Goal: Task Accomplishment & Management: Complete application form

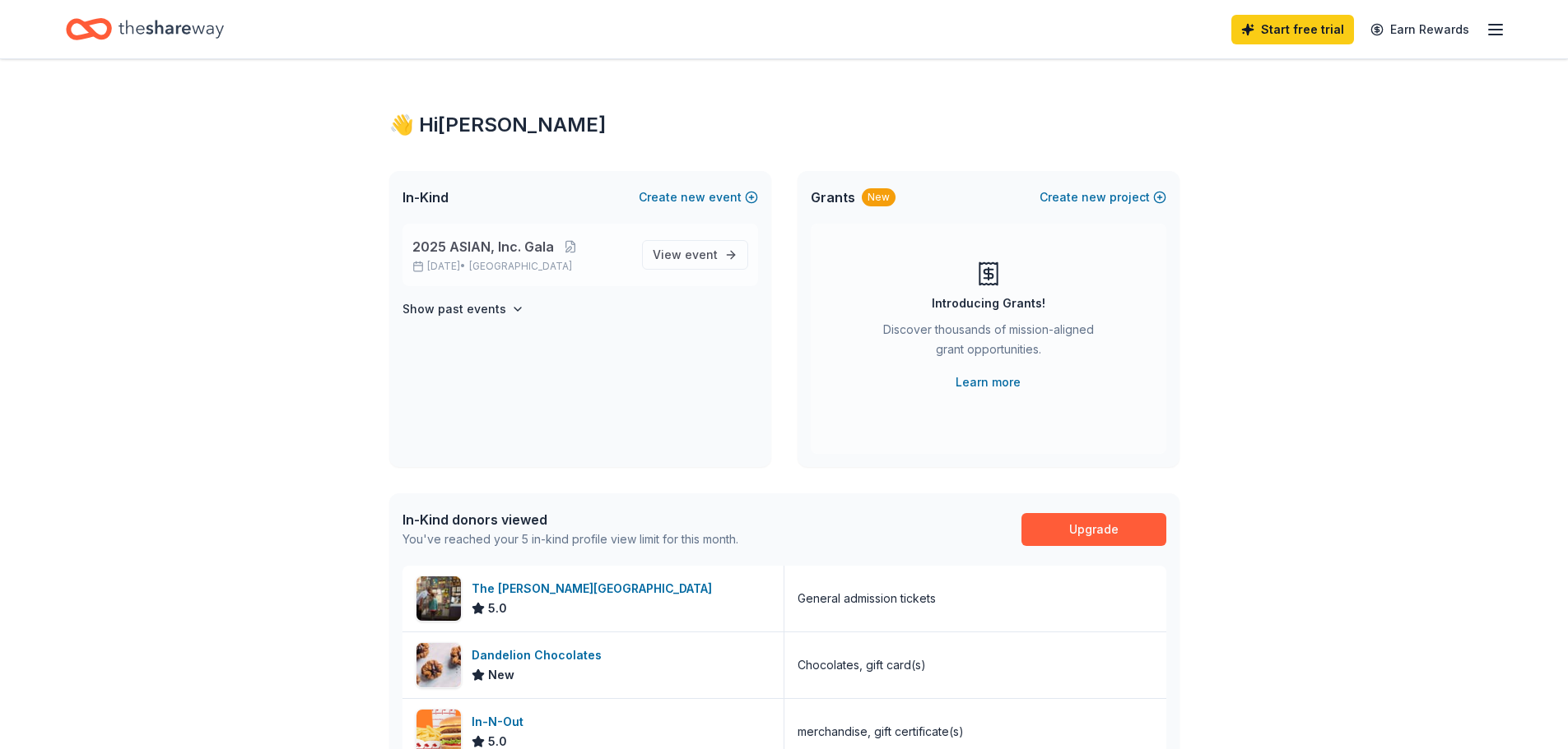
click at [528, 258] on div "2025 ASIAN, Inc. Gala [DATE] • [GEOGRAPHIC_DATA]" at bounding box center [520, 255] width 216 height 37
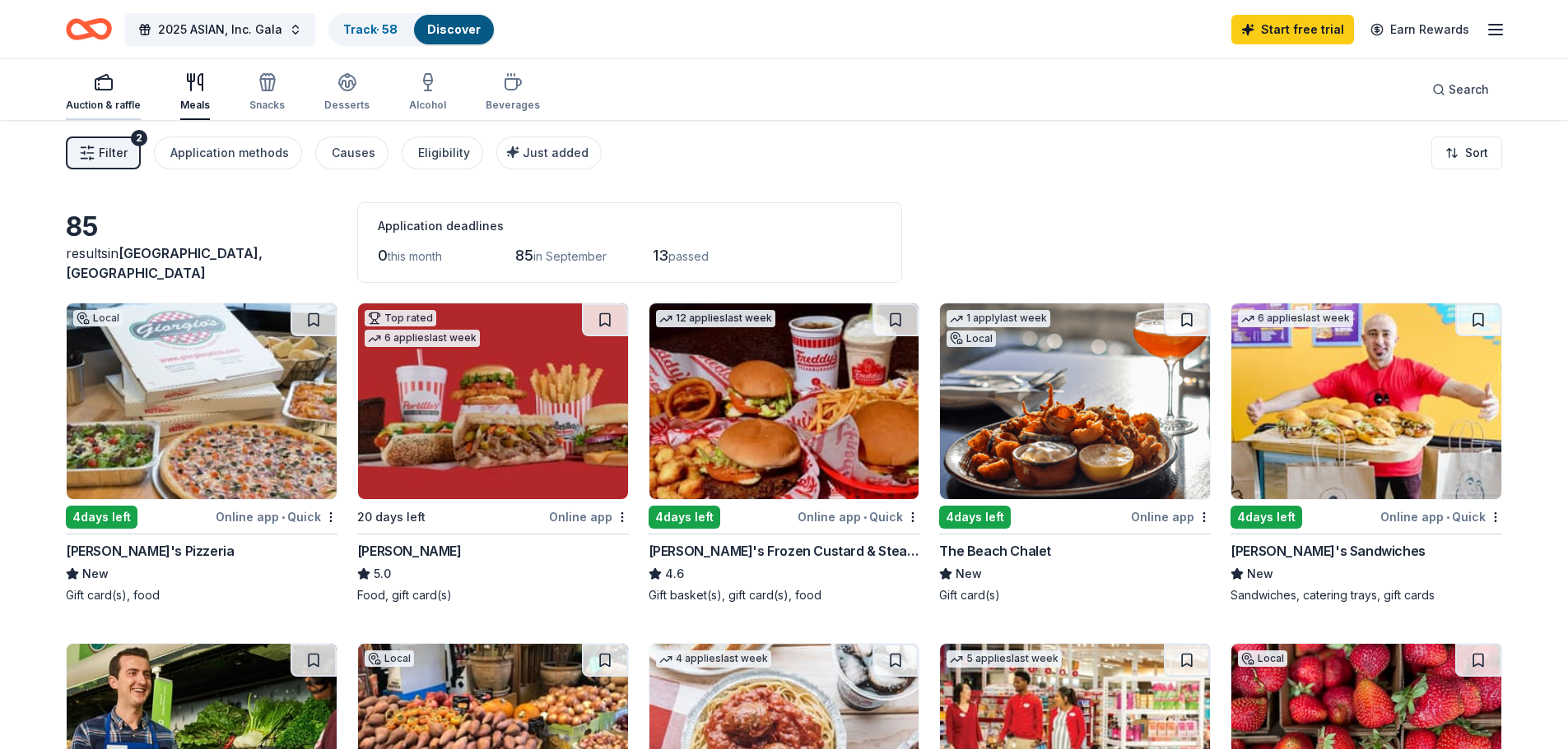
click at [100, 110] on div "Auction & raffle" at bounding box center [103, 105] width 75 height 13
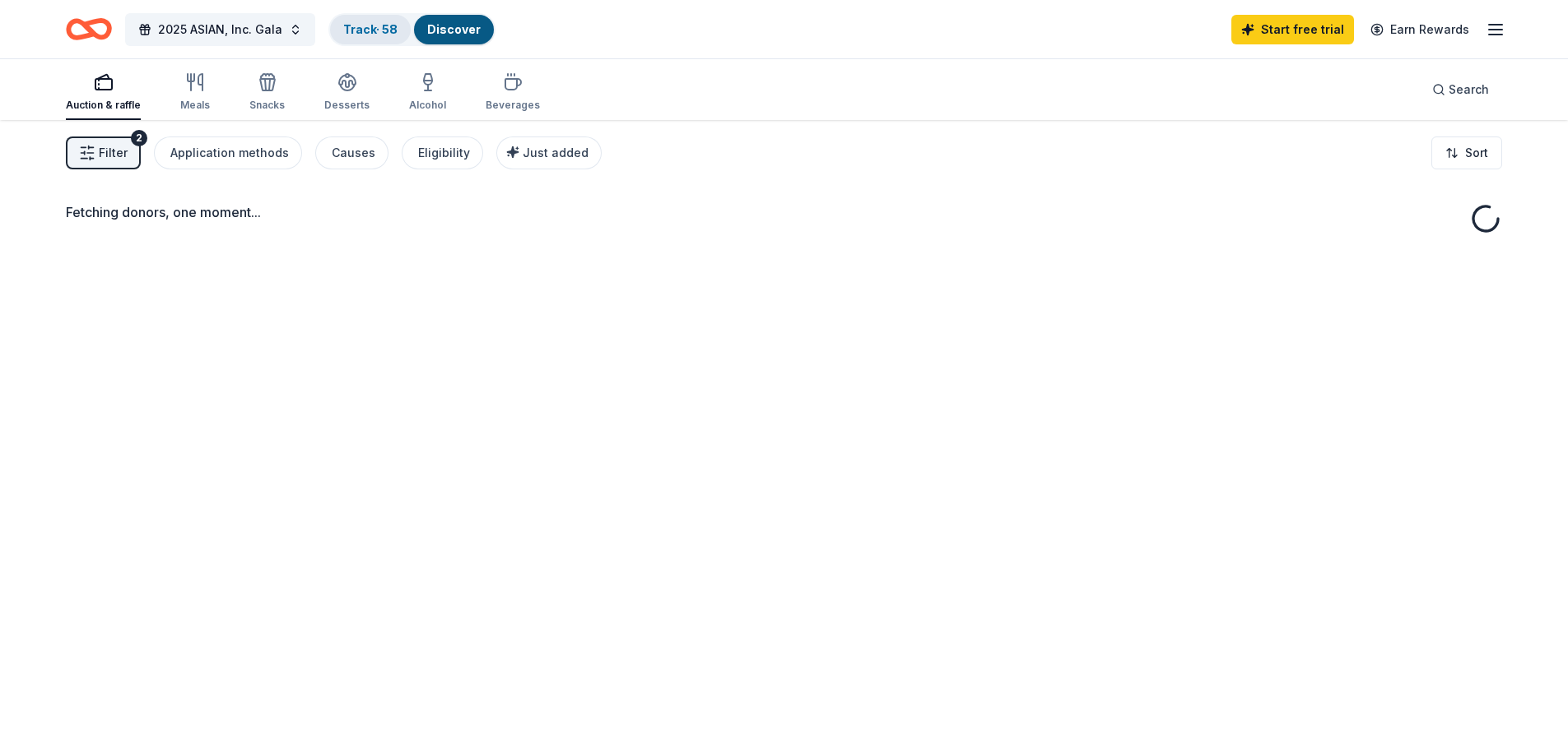
click at [370, 31] on link "Track · 58" at bounding box center [370, 29] width 54 height 14
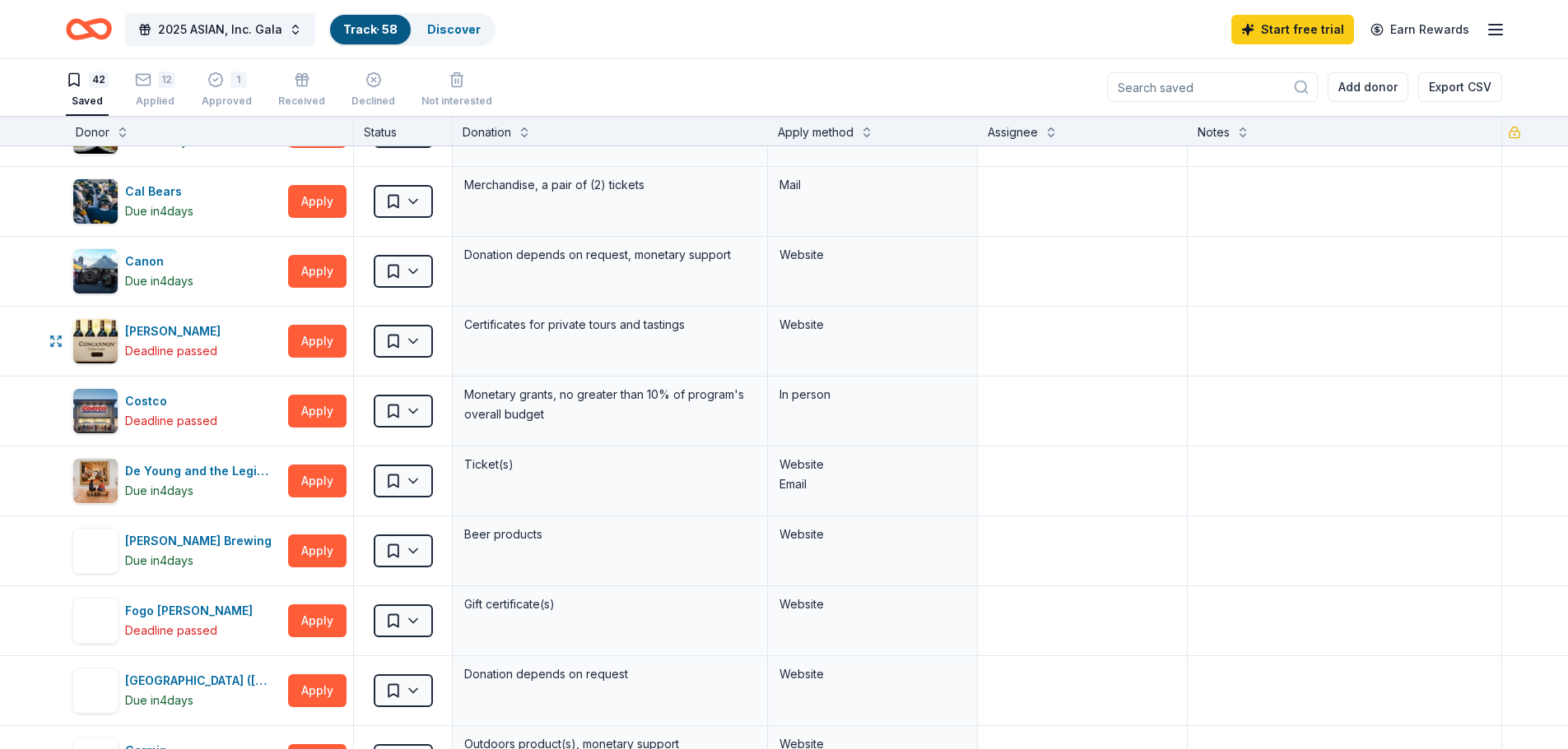
scroll to position [576, 0]
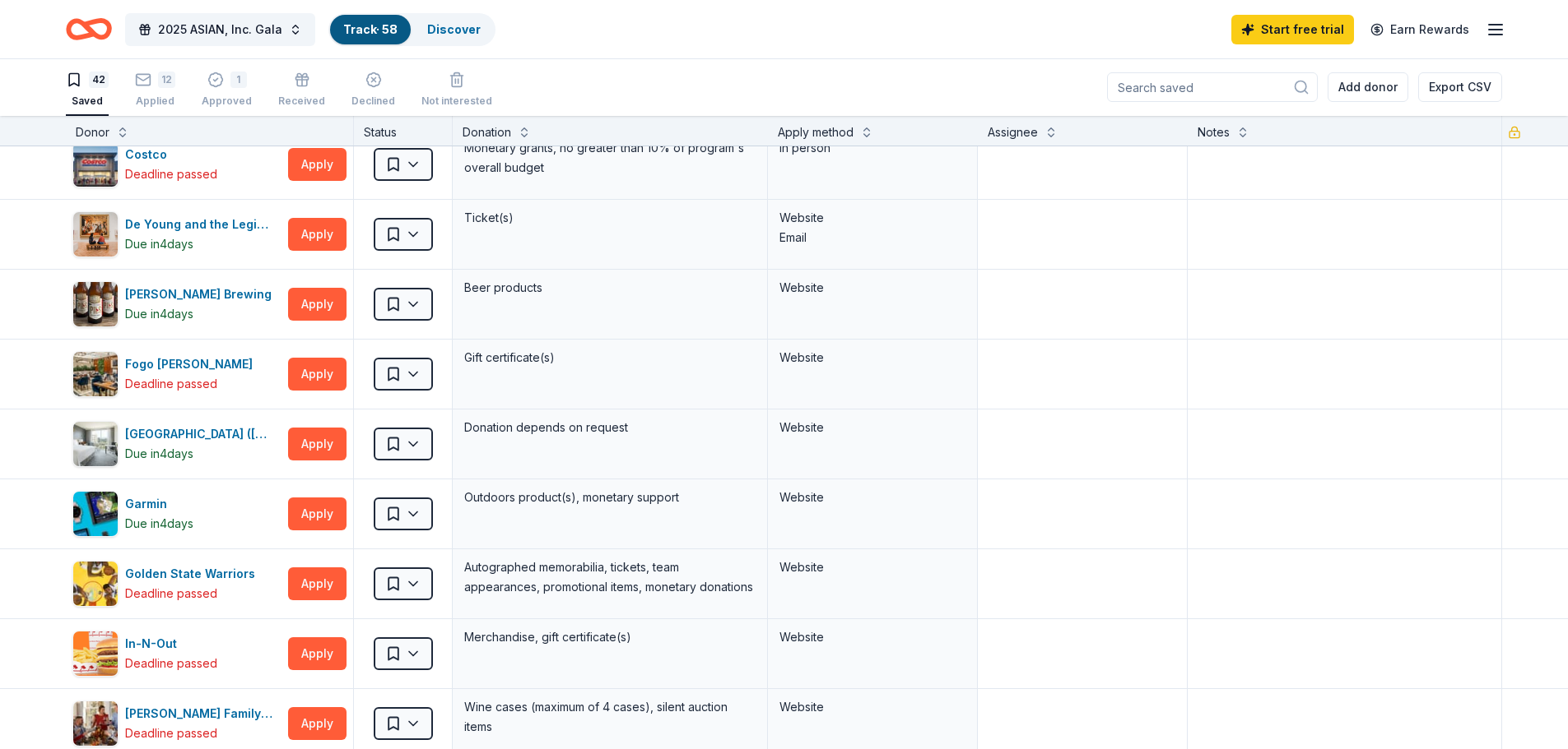
click at [1183, 84] on input at bounding box center [1212, 87] width 211 height 30
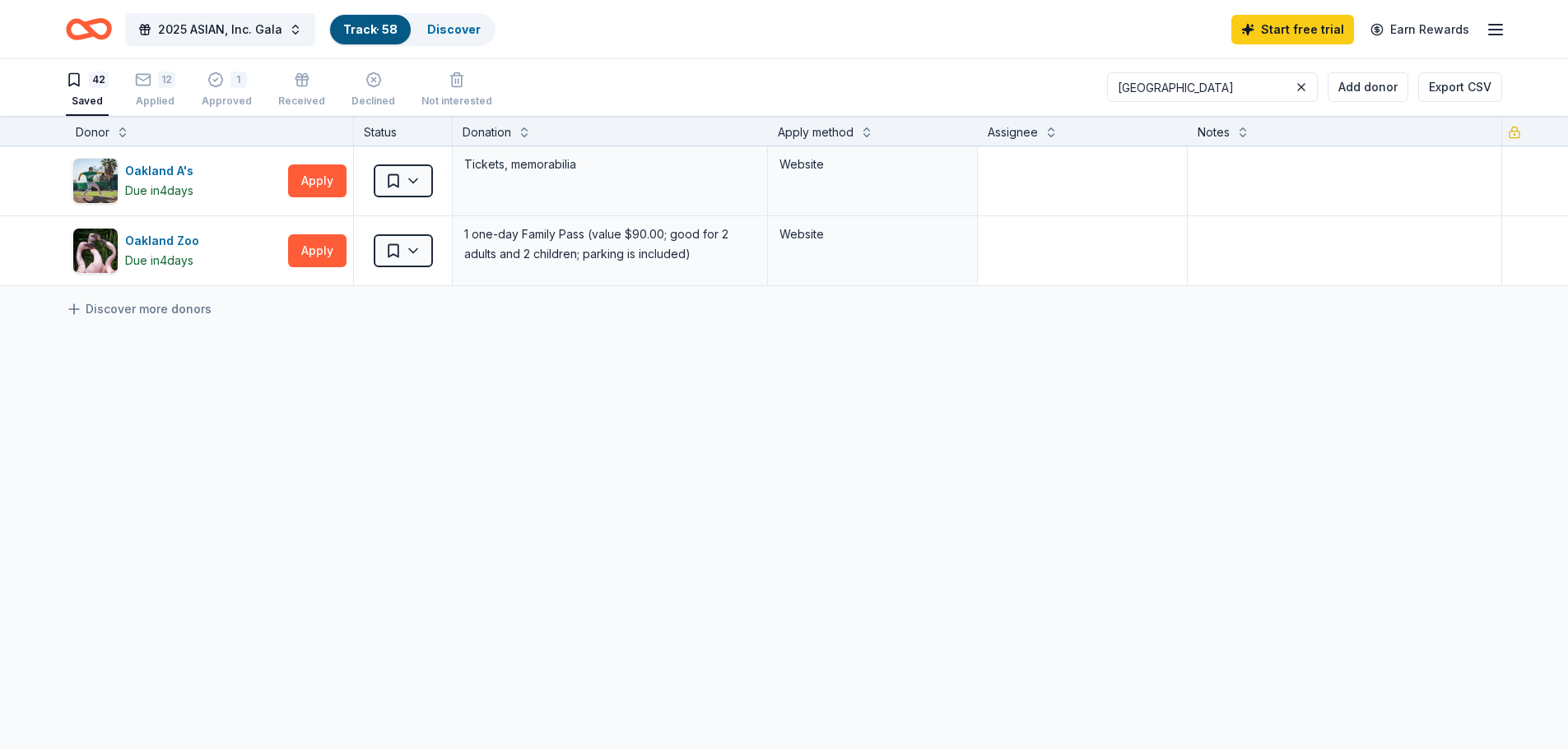
scroll to position [0, 0]
click at [244, 249] on div "Oakland Zoo Due in 4 days" at bounding box center [176, 250] width 209 height 46
click at [408, 257] on html "2025 ASIAN, Inc. Gala Track · 58 Discover Start free trial Earn Rewards 42 Save…" at bounding box center [784, 374] width 1568 height 749
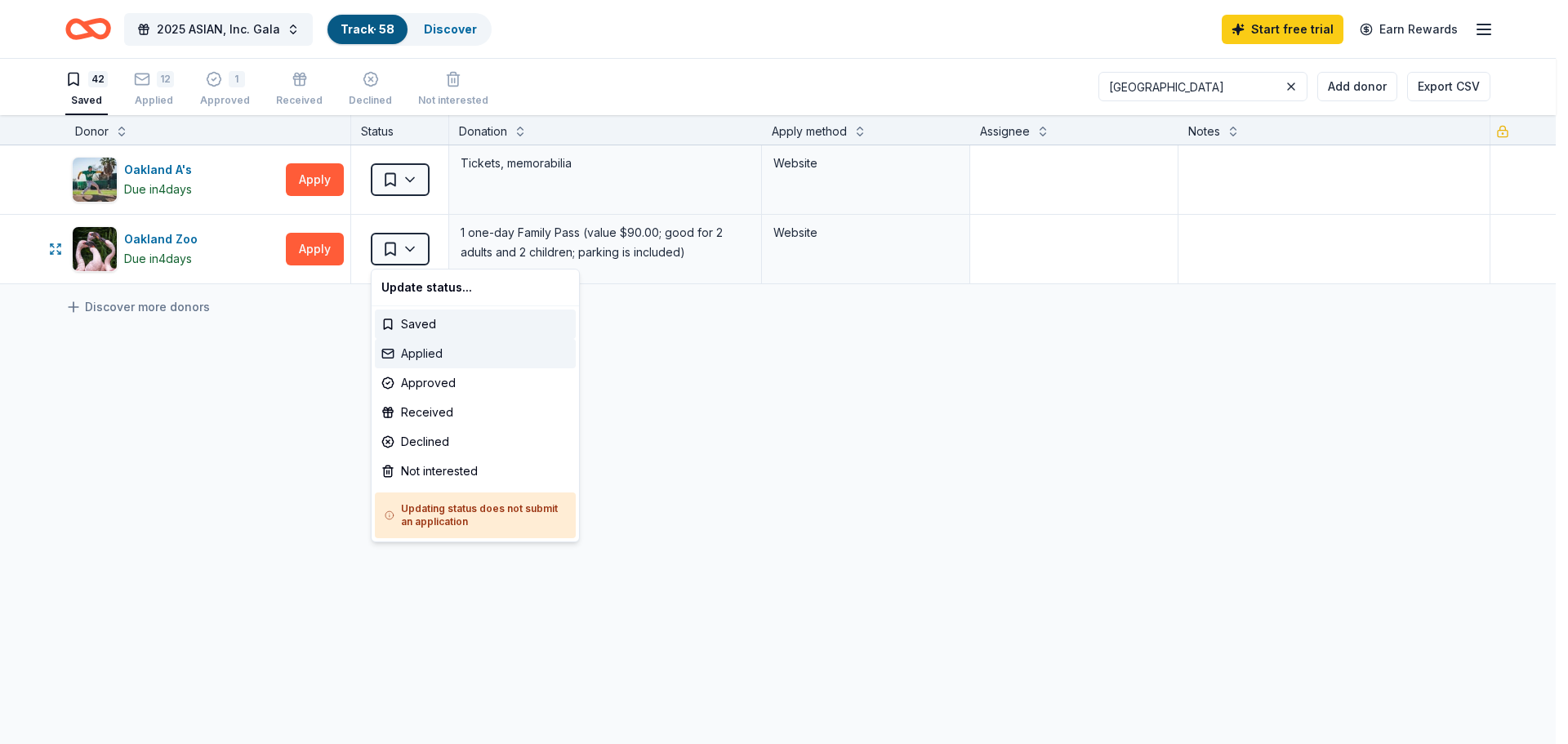
click at [441, 353] on div "Applied" at bounding box center [475, 354] width 201 height 30
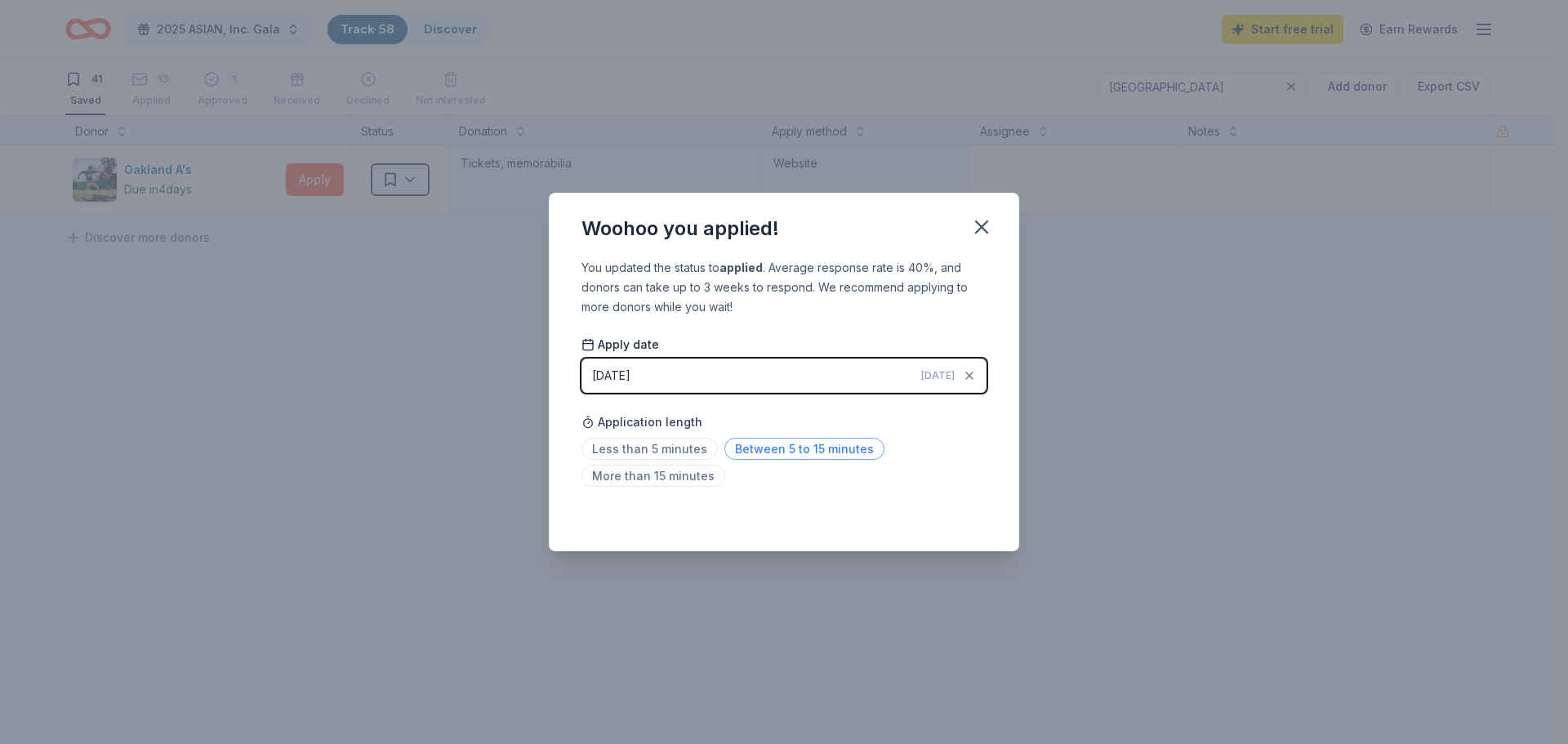
click at [785, 445] on span "Between 5 to 15 minutes" at bounding box center [804, 449] width 160 height 22
click at [300, 353] on div "Woohoo you applied! You updated the status to applied . Average response rate i…" at bounding box center [784, 372] width 1568 height 744
click at [981, 231] on icon "button" at bounding box center [982, 227] width 23 height 23
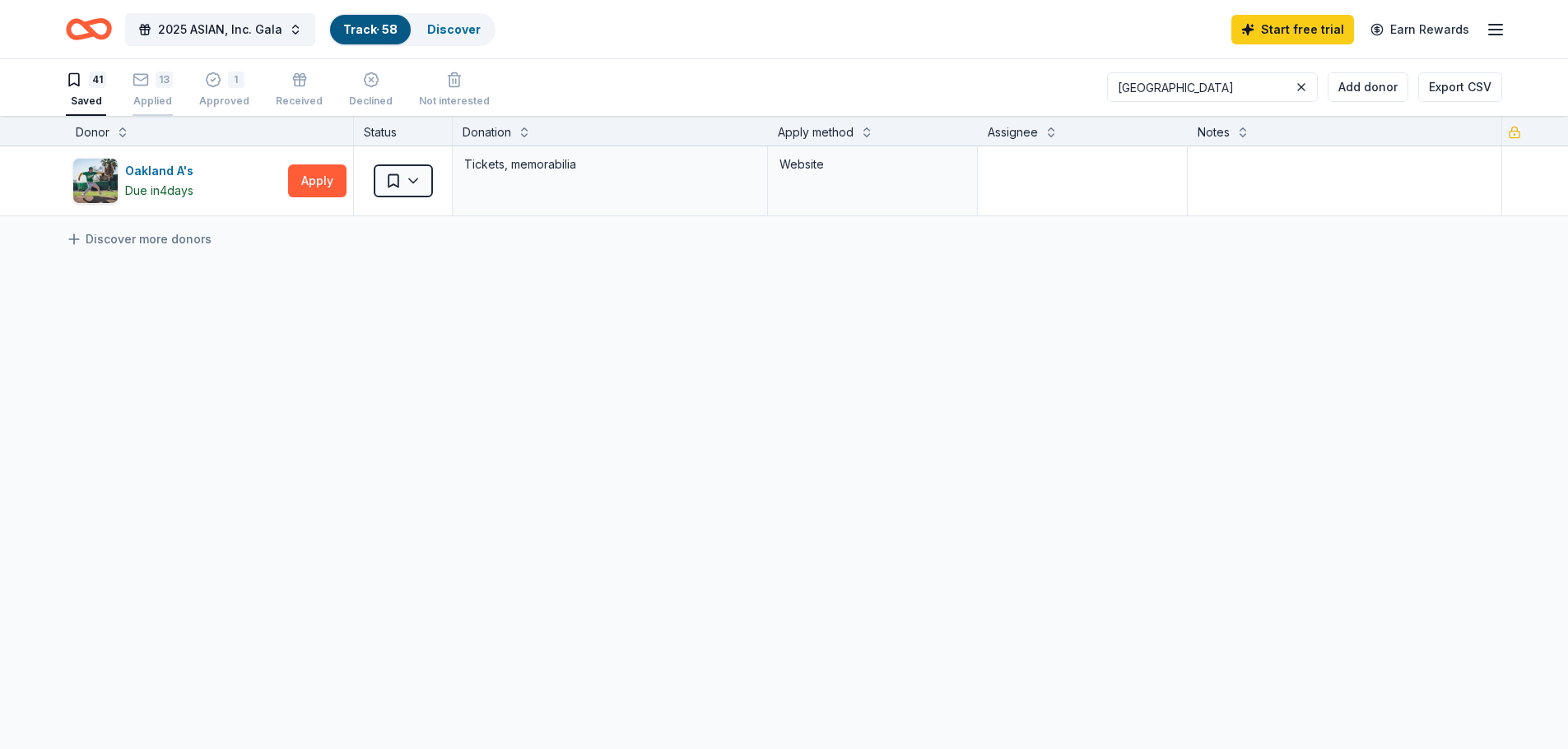
click at [146, 98] on div "Applied" at bounding box center [152, 92] width 40 height 13
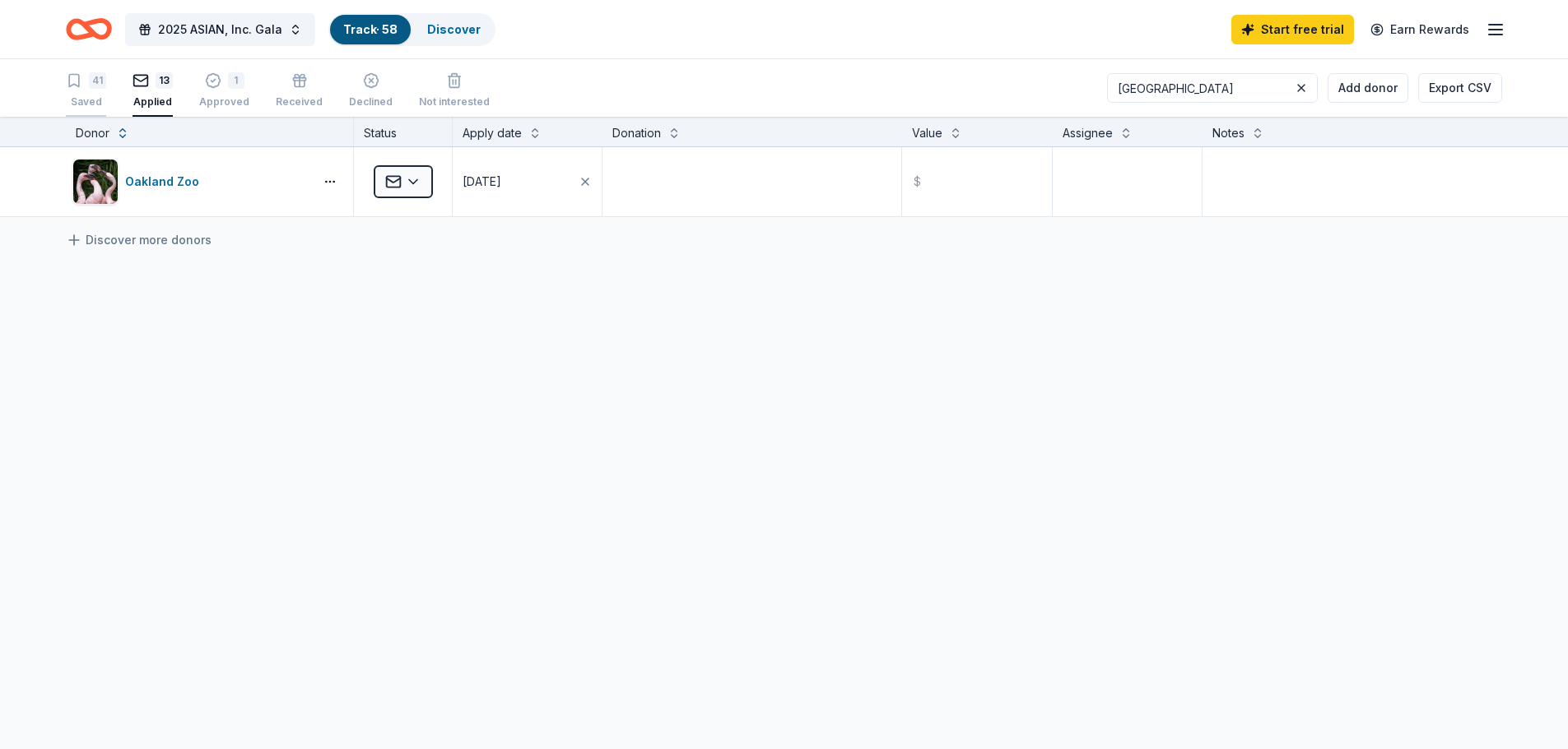
click at [85, 84] on div "41" at bounding box center [85, 81] width 40 height 17
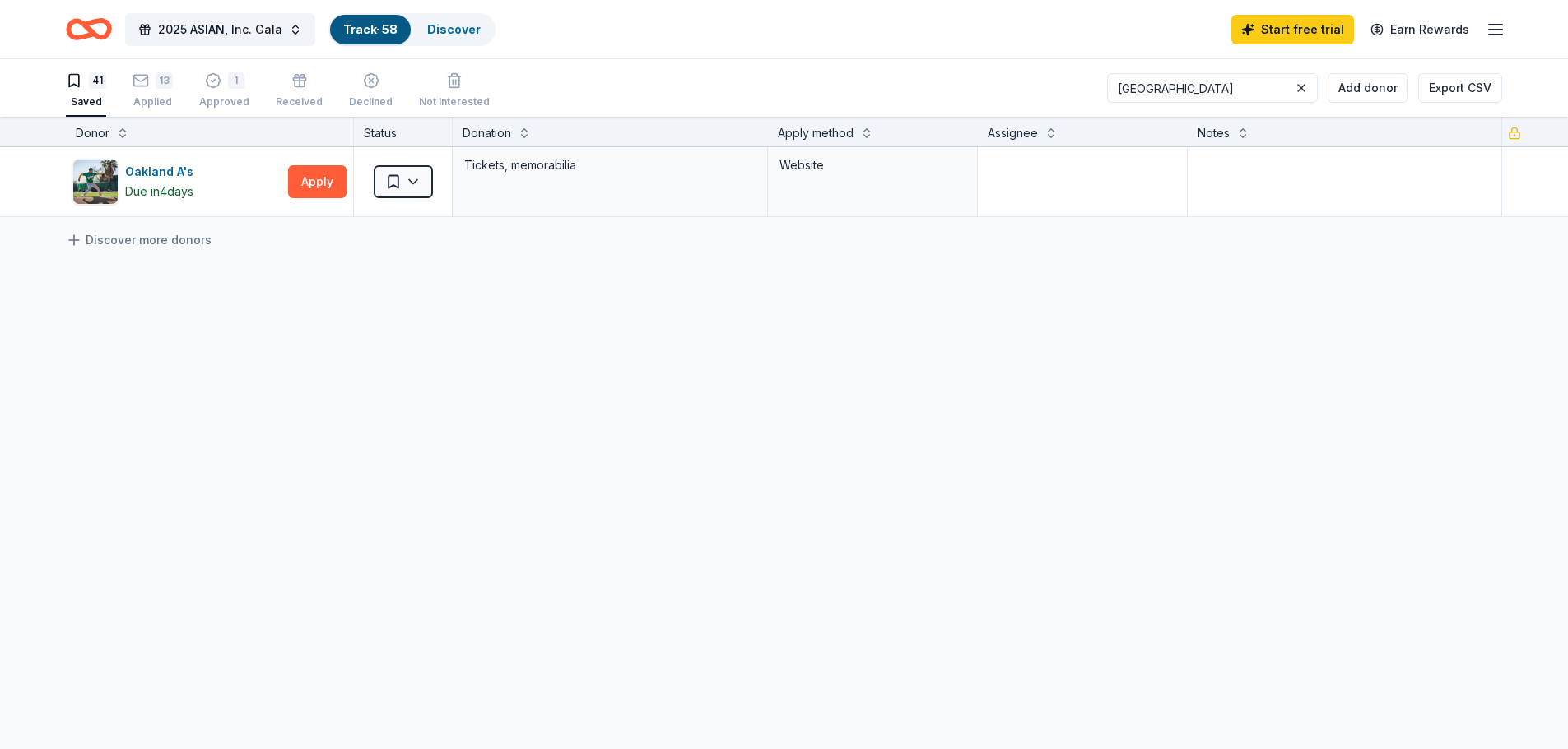
click at [1191, 91] on input "oakland" at bounding box center [1212, 88] width 211 height 30
type input "o"
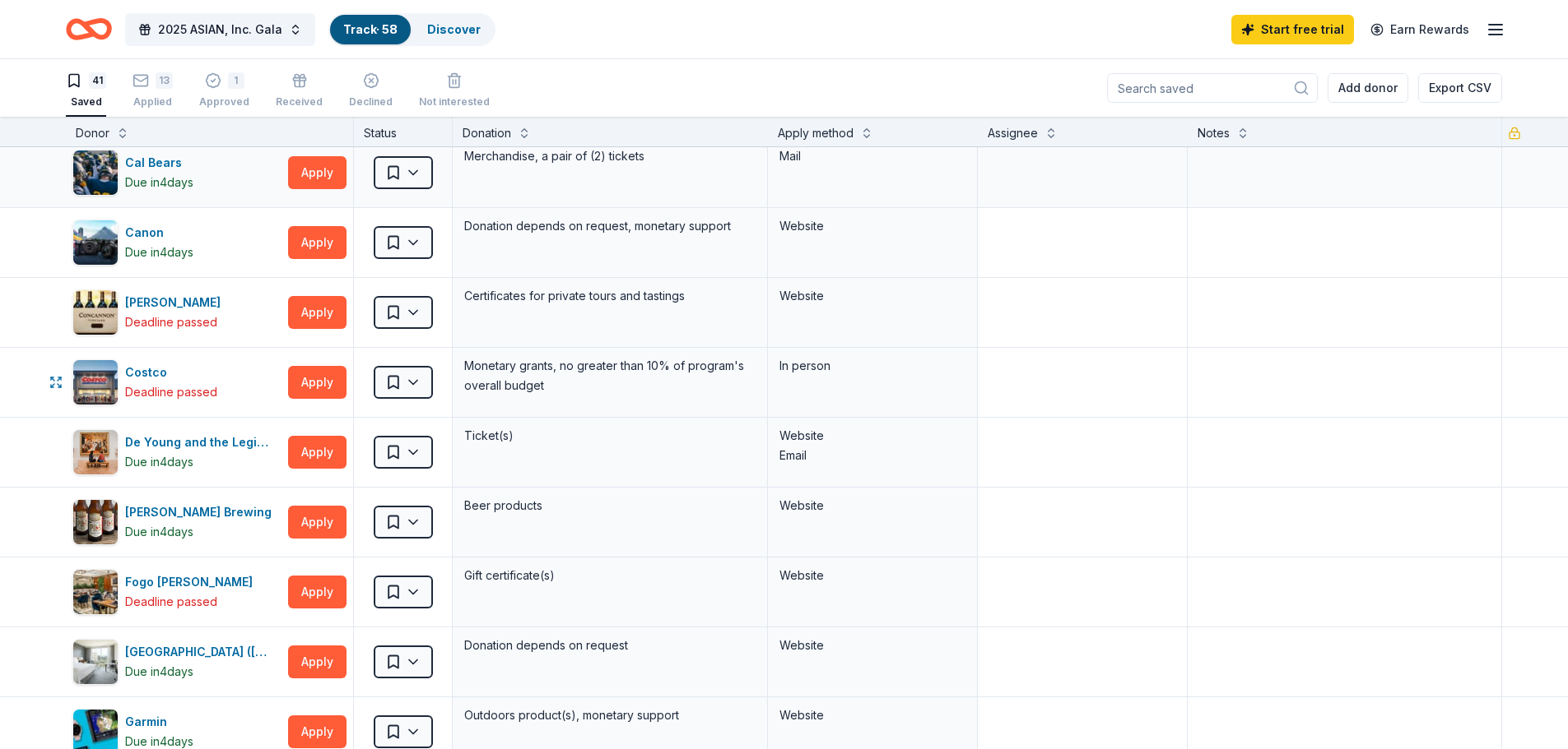
scroll to position [411, 0]
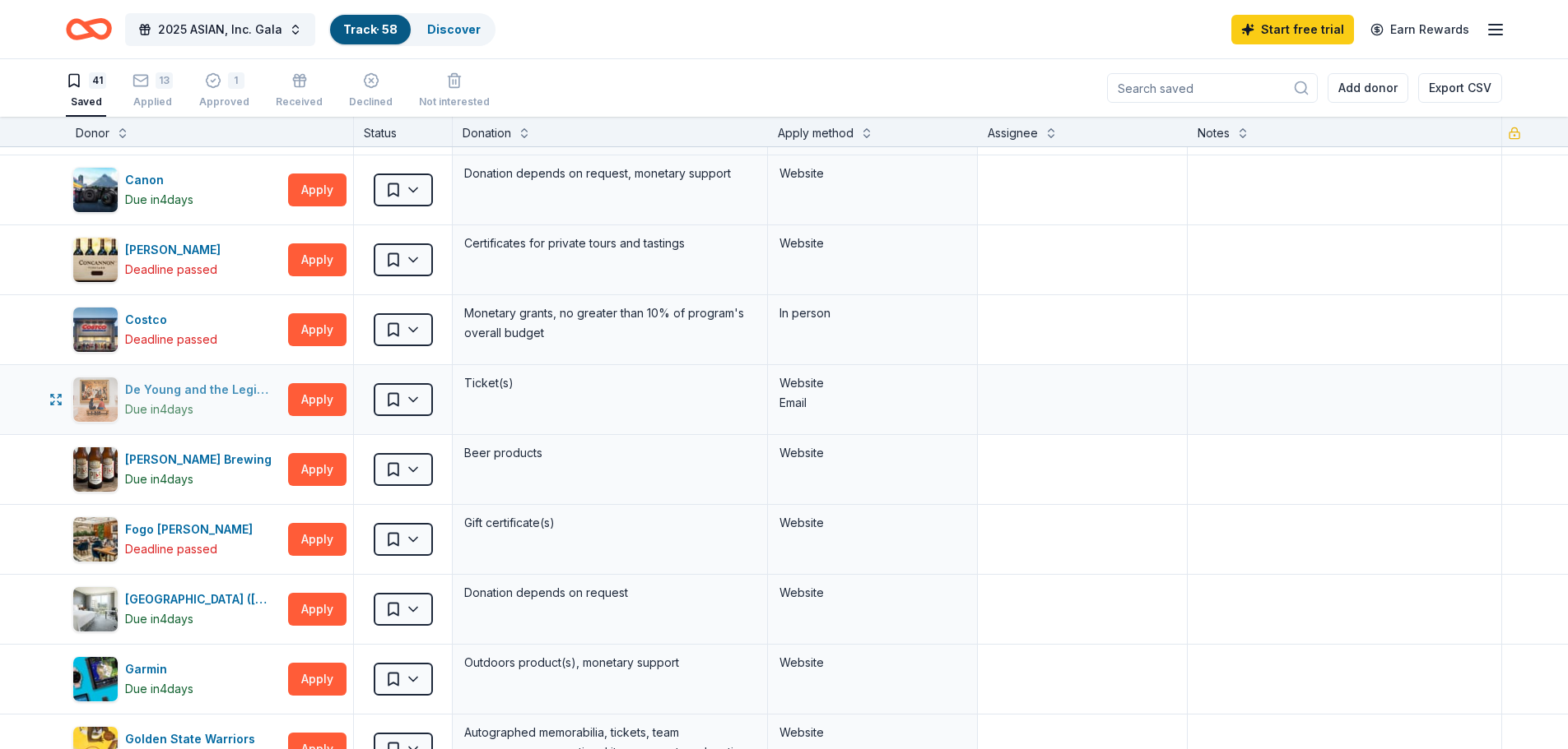
click at [211, 398] on div "De Young and the Legion of Honors" at bounding box center [203, 389] width 156 height 20
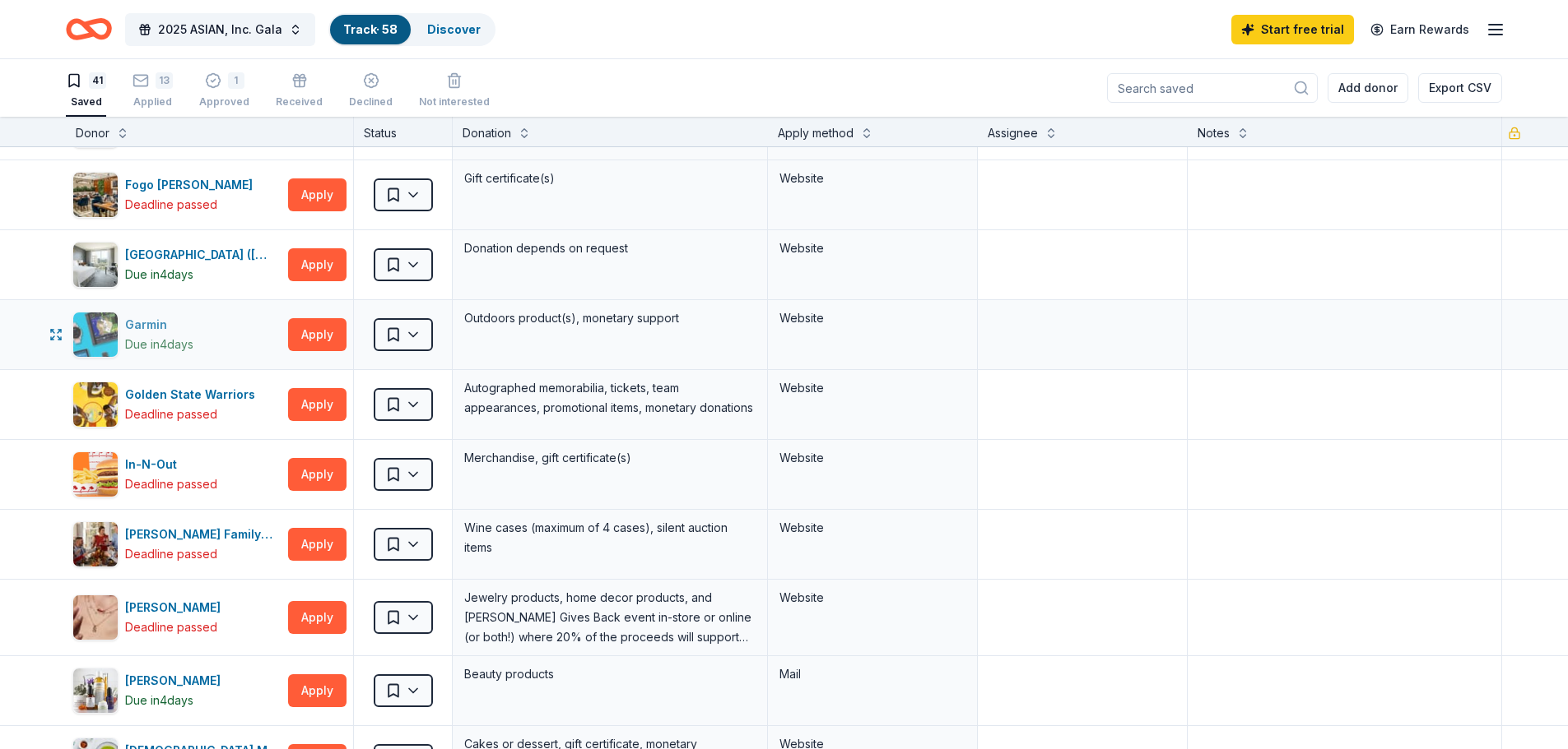
scroll to position [987, 0]
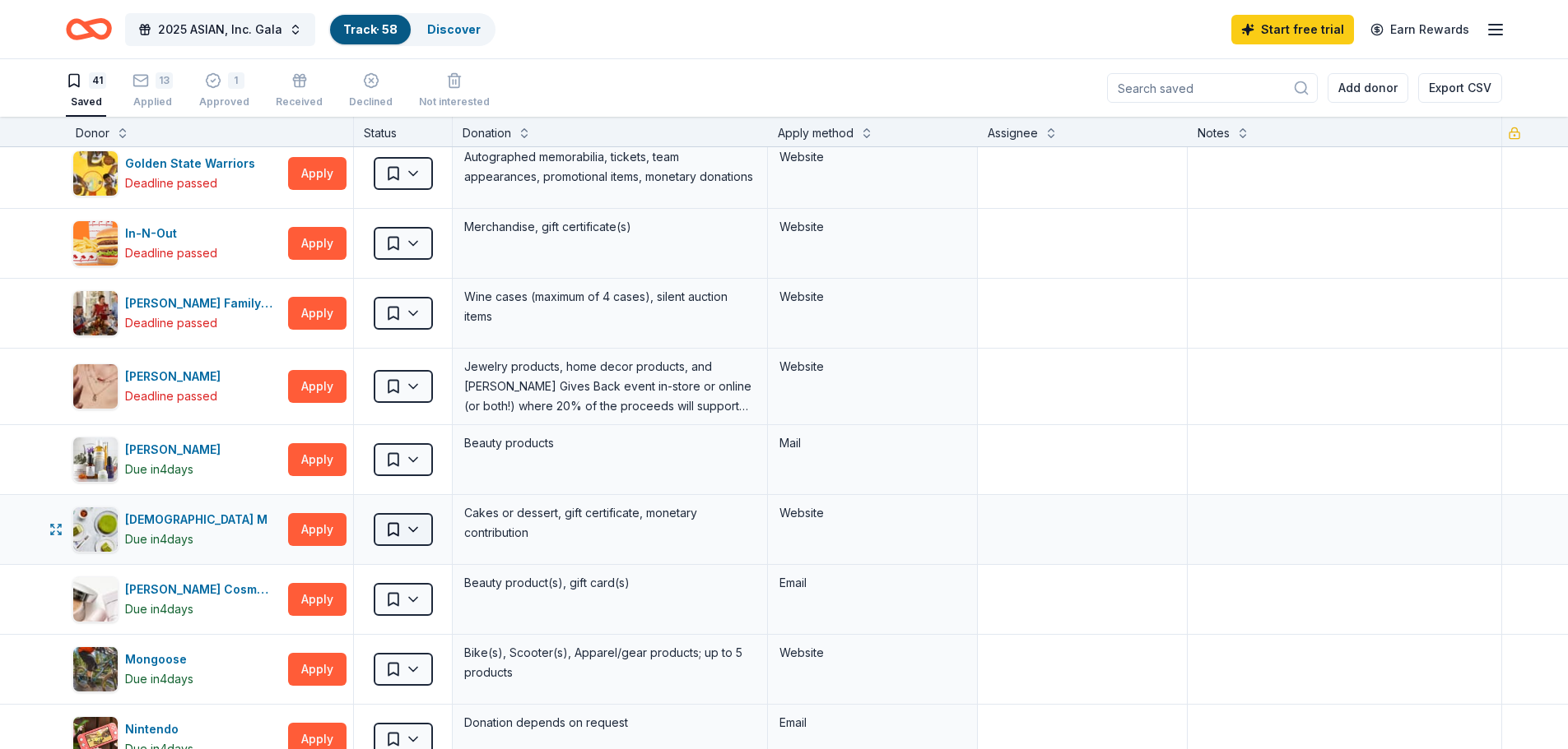
click at [414, 538] on html "2025 ASIAN, Inc. Gala Track · 58 Discover Start free trial Earn Rewards 41 Save…" at bounding box center [784, 374] width 1568 height 749
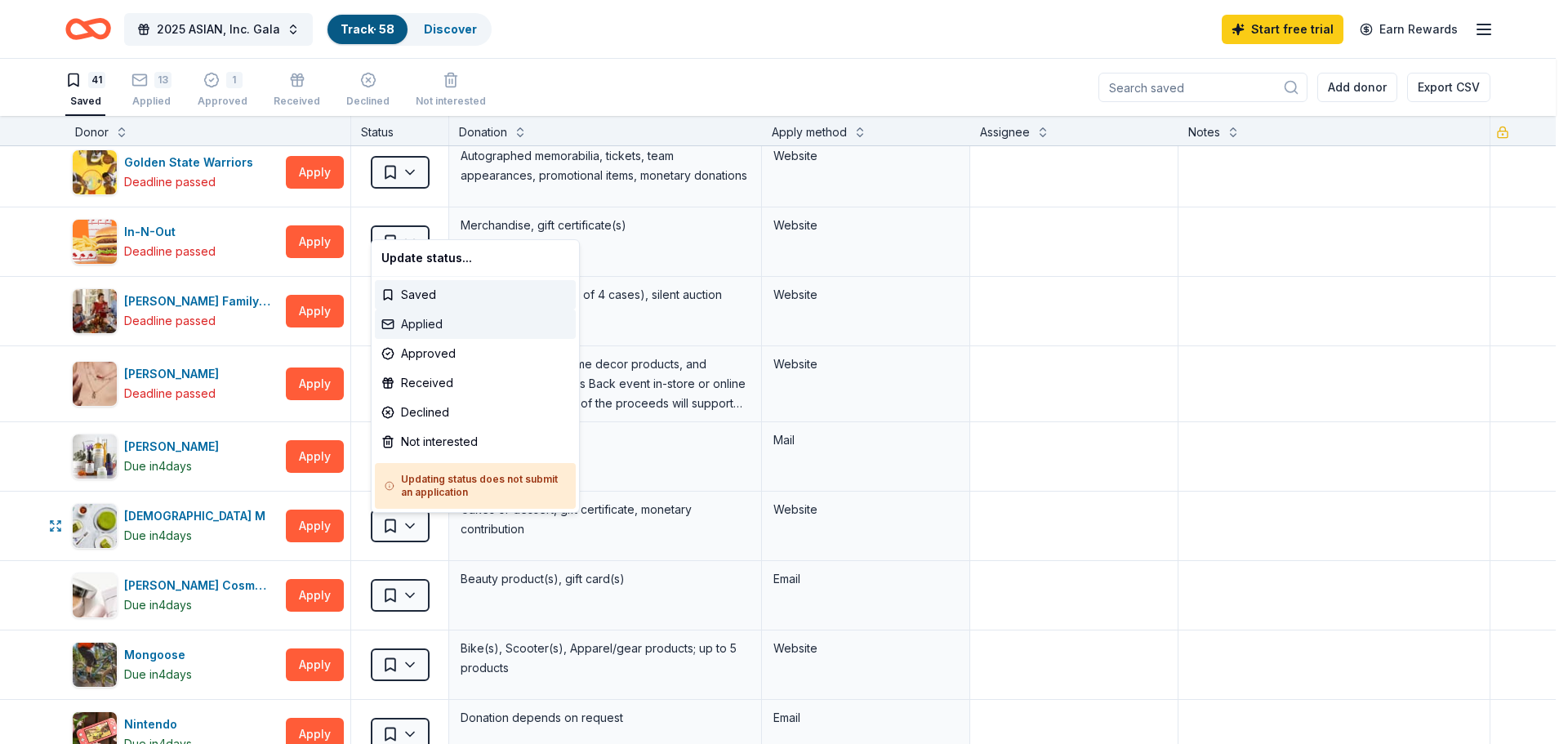
click at [461, 327] on div "Applied" at bounding box center [475, 325] width 201 height 30
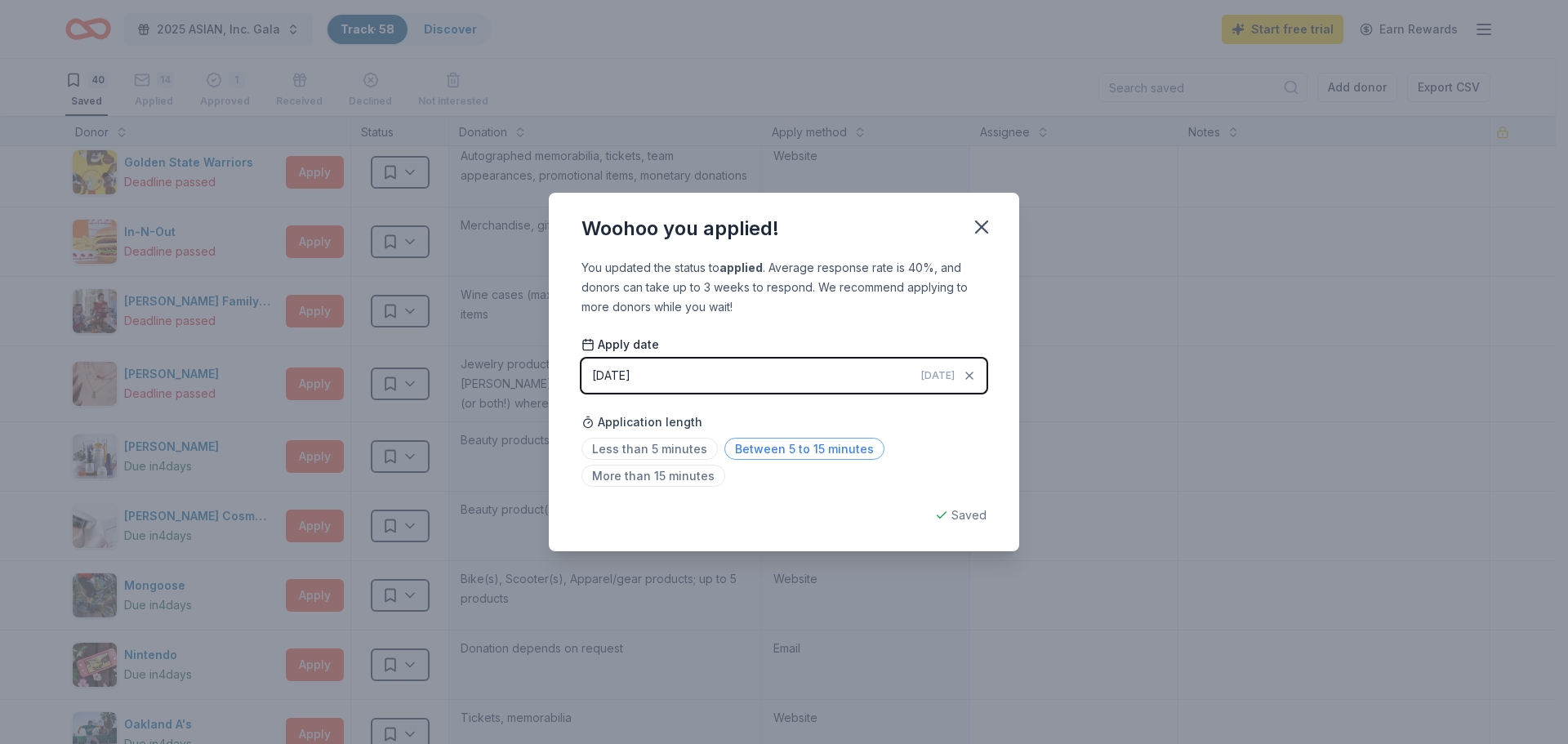
click at [774, 449] on span "Between 5 to 15 minutes" at bounding box center [804, 449] width 160 height 22
click at [8, 497] on div "Woohoo you applied! You updated the status to applied . Average response rate i…" at bounding box center [784, 372] width 1568 height 744
click at [979, 231] on icon "button" at bounding box center [982, 227] width 11 height 11
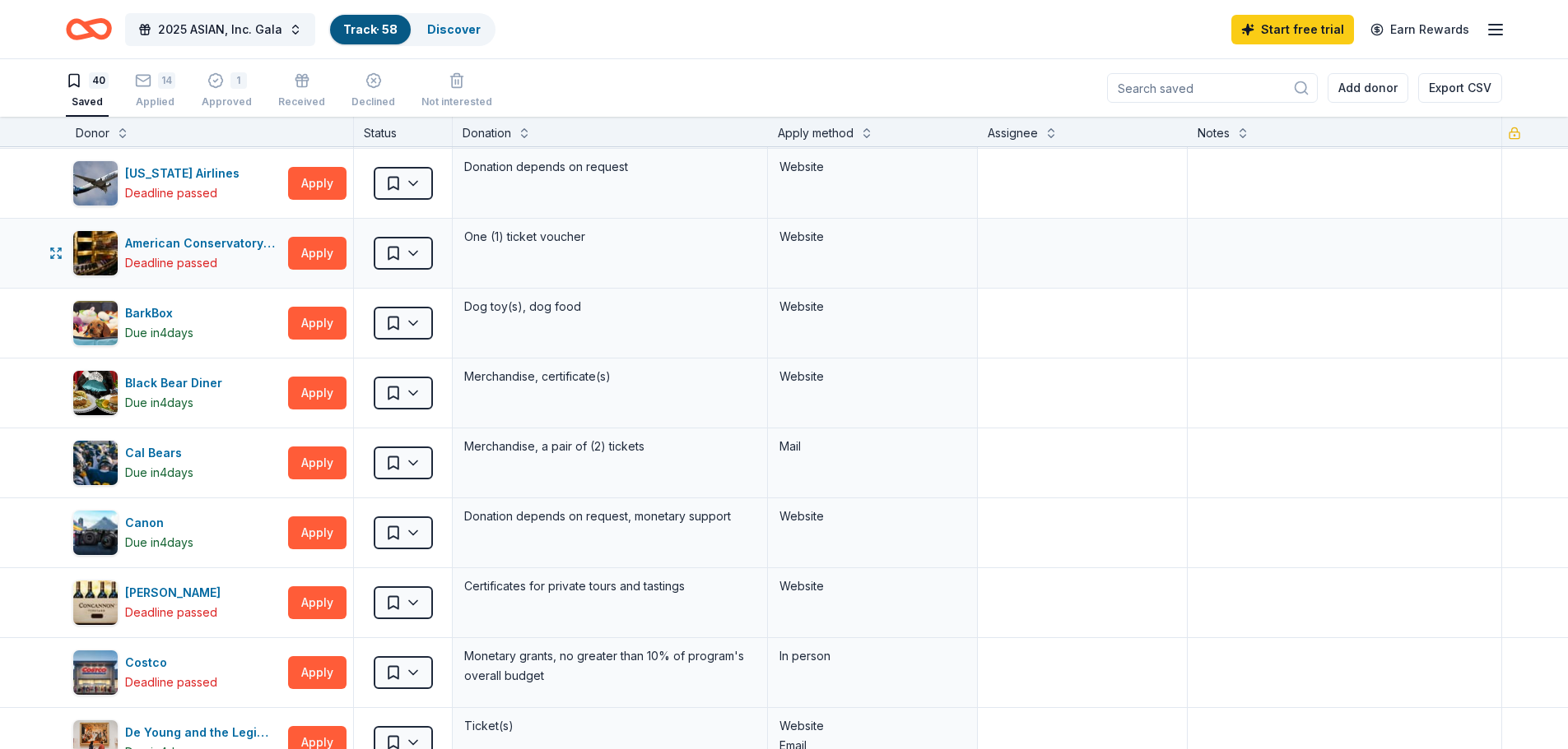
scroll to position [0, 0]
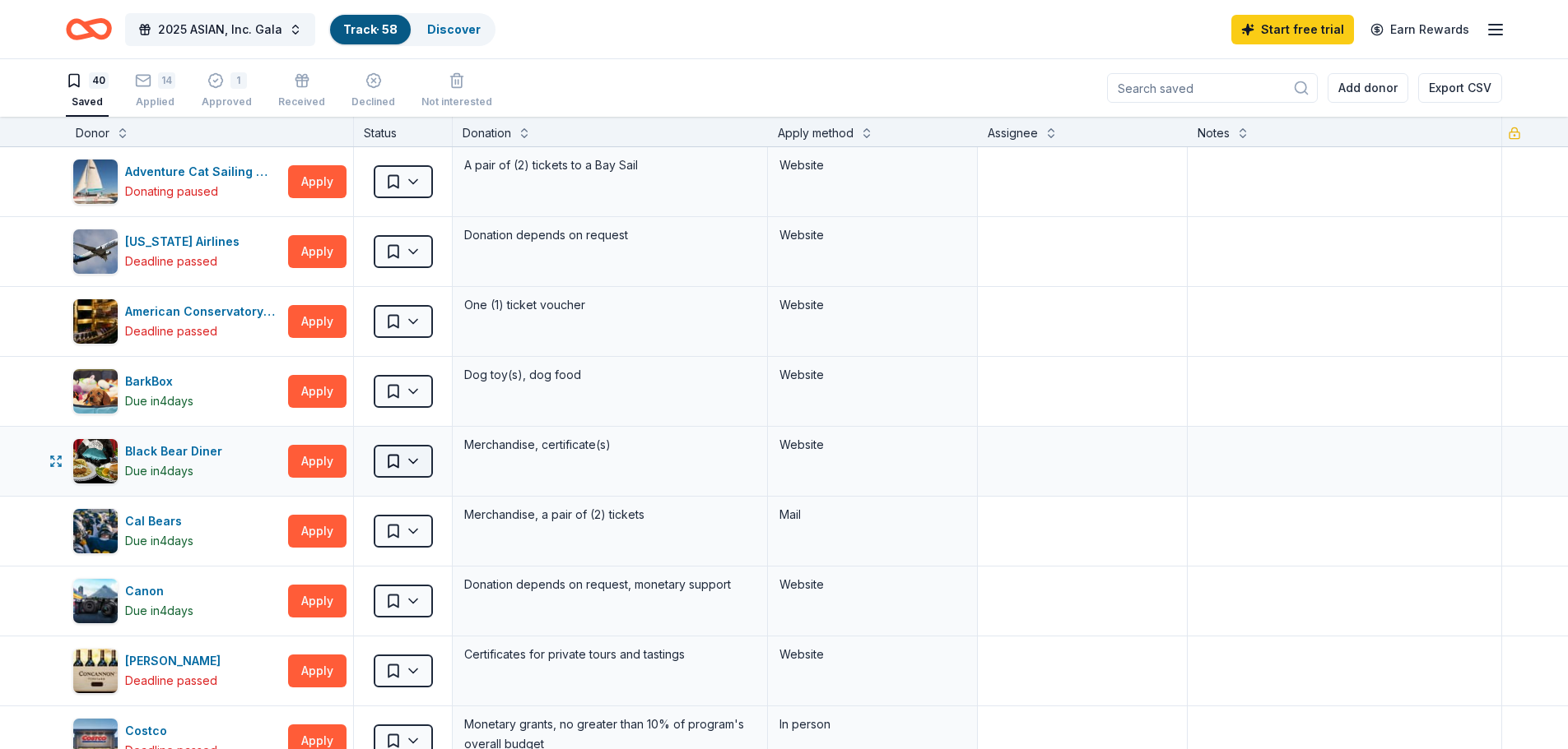
click at [410, 464] on html "2025 ASIAN, Inc. Gala Track · 58 Discover Start free trial Earn Rewards 40 Save…" at bounding box center [784, 374] width 1568 height 749
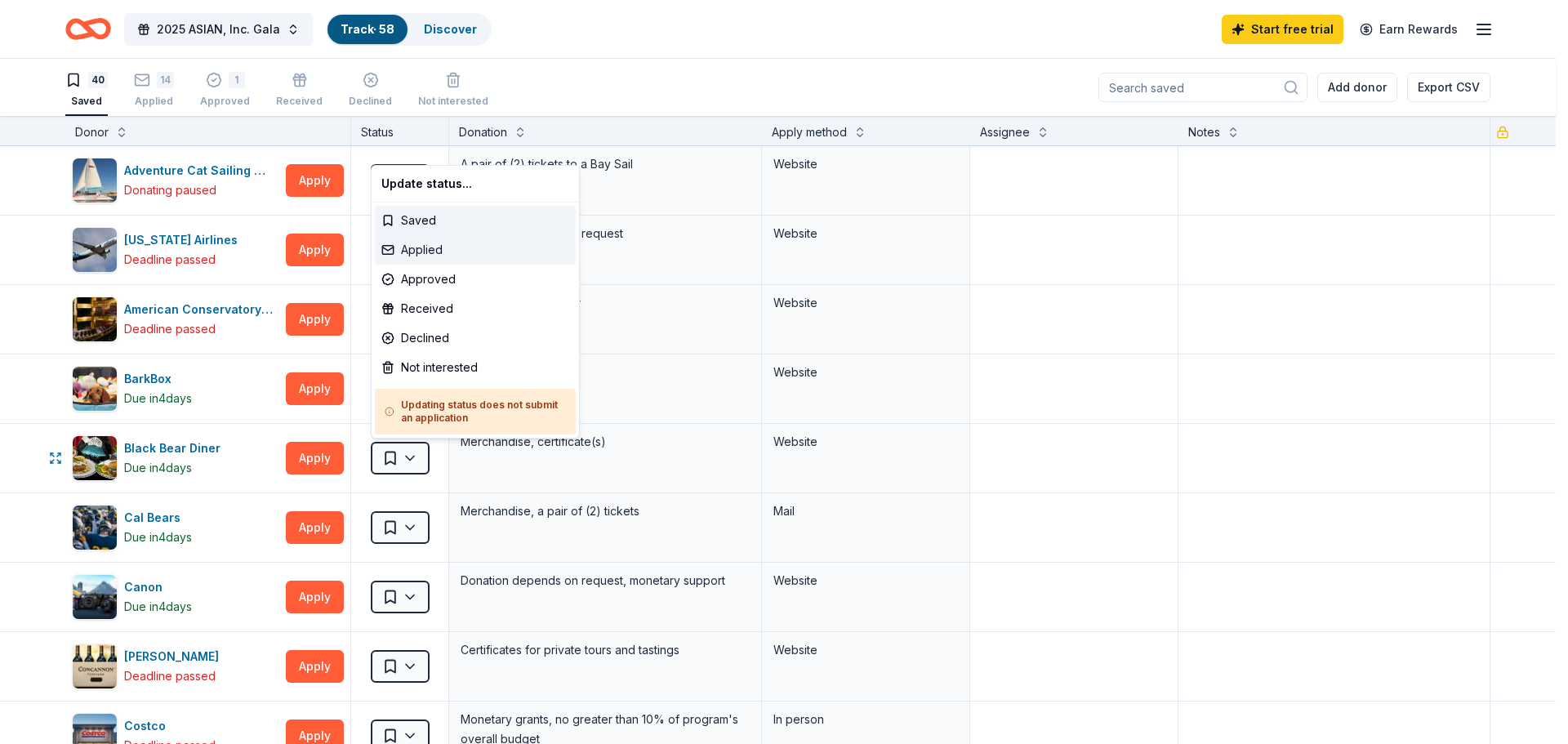
click at [448, 251] on div "Applied" at bounding box center [475, 250] width 201 height 30
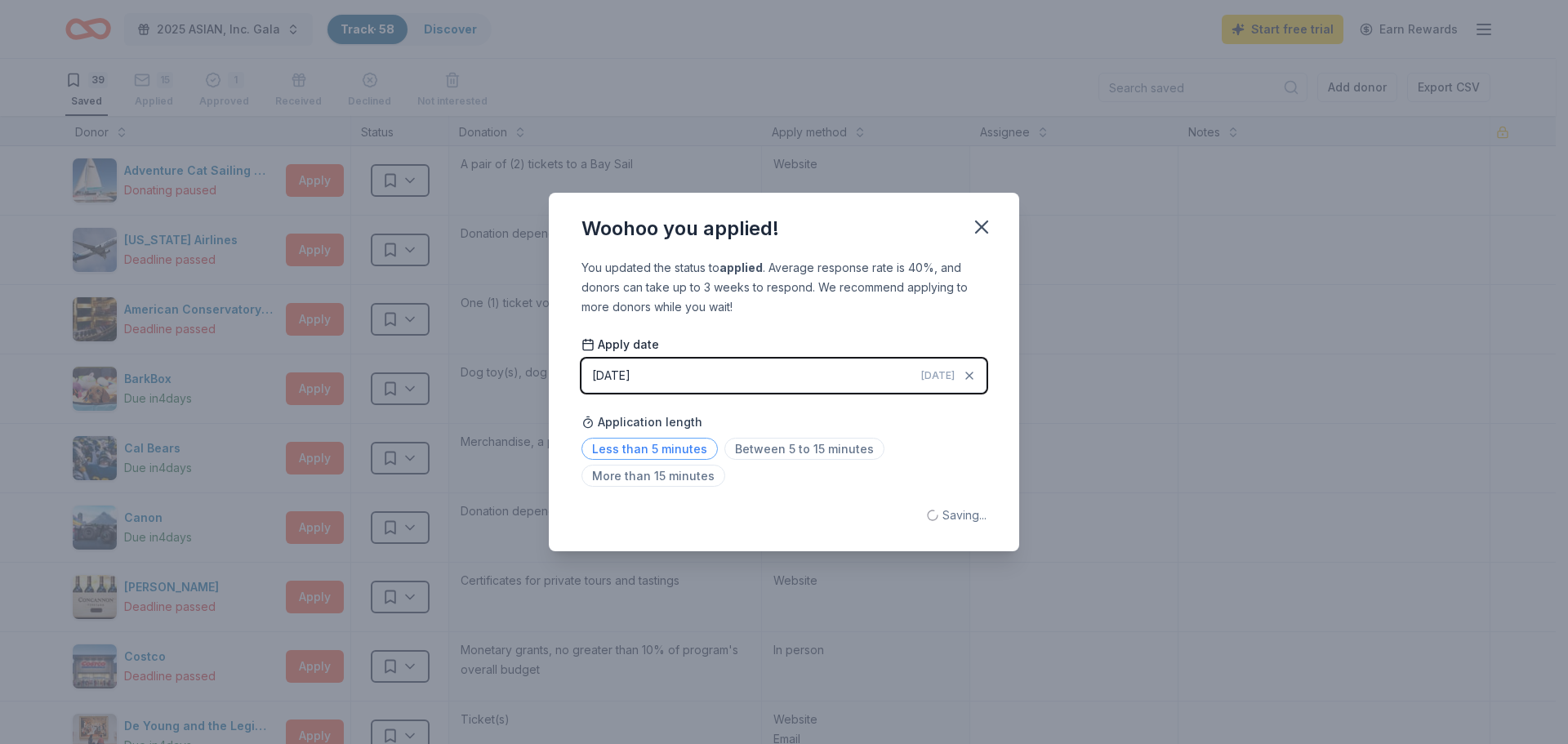
click at [680, 454] on span "Less than 5 minutes" at bounding box center [650, 449] width 137 height 22
click at [541, 64] on div "Woohoo you applied! You updated the status to applied . Average response rate i…" at bounding box center [784, 372] width 1568 height 744
click at [987, 232] on icon "button" at bounding box center [982, 227] width 11 height 11
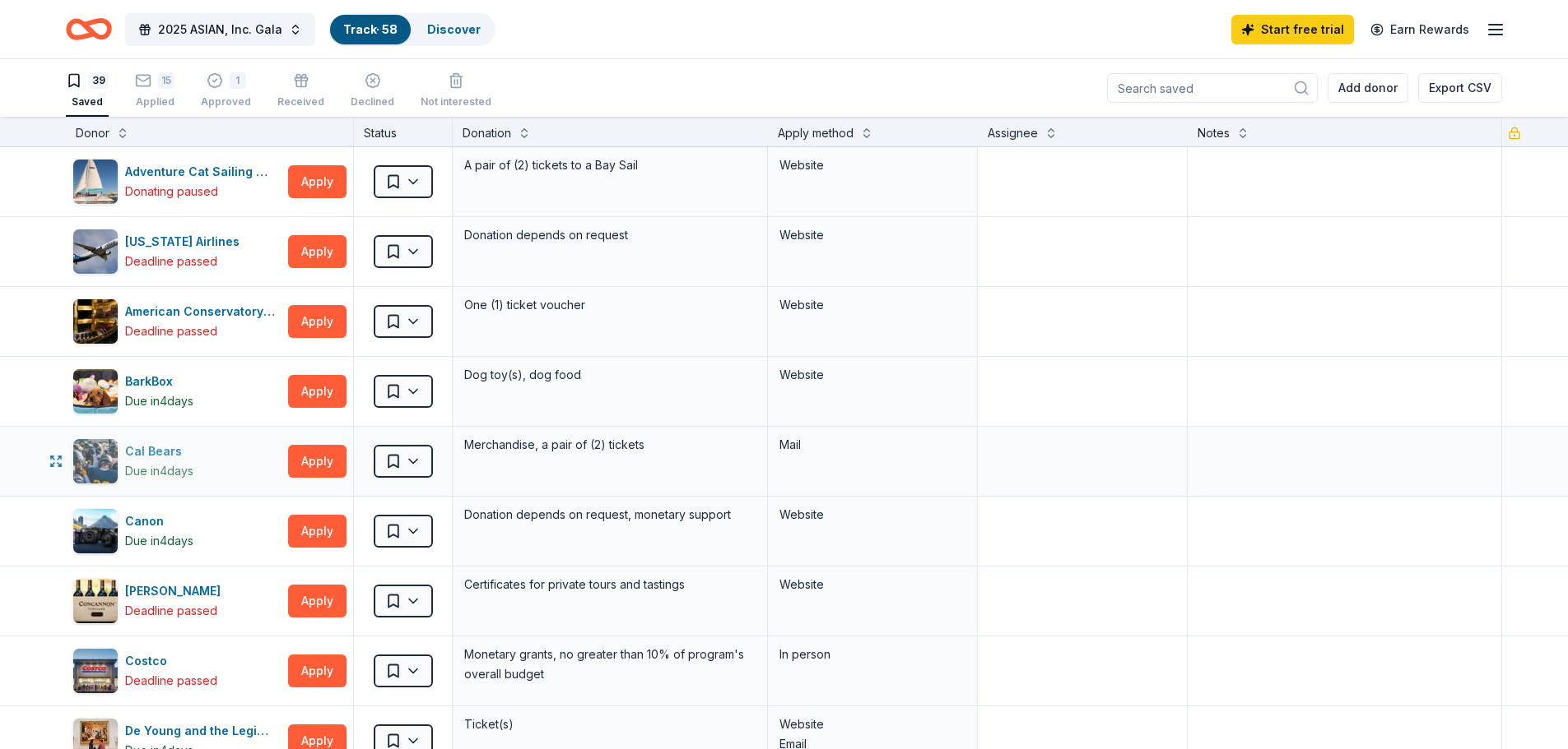
click at [204, 450] on div "Cal Bears Due in 4 days" at bounding box center [176, 461] width 209 height 46
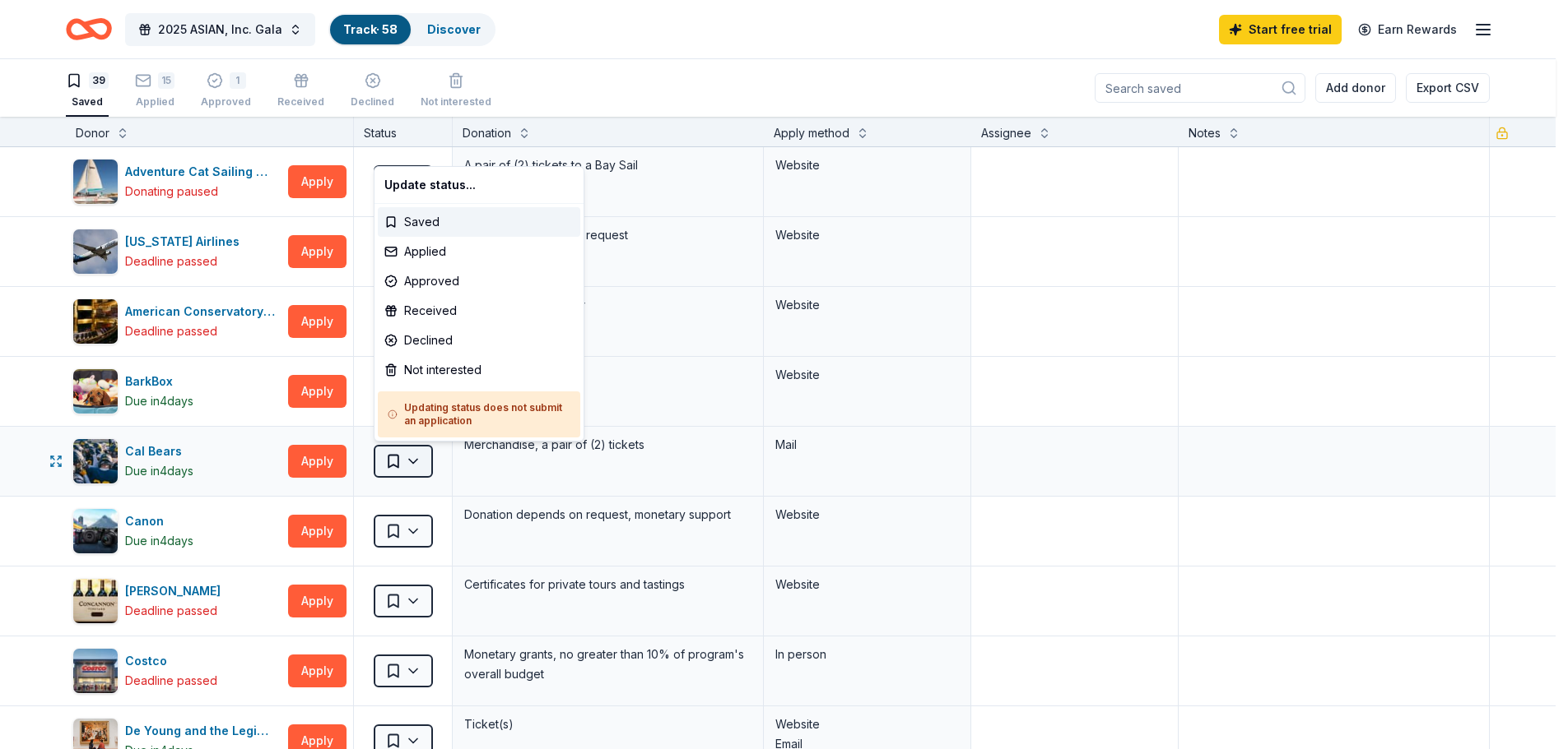
click at [396, 455] on html "2025 ASIAN, Inc. Gala Track · 58 Discover Start free trial Earn Rewards 39 Save…" at bounding box center [784, 374] width 1568 height 749
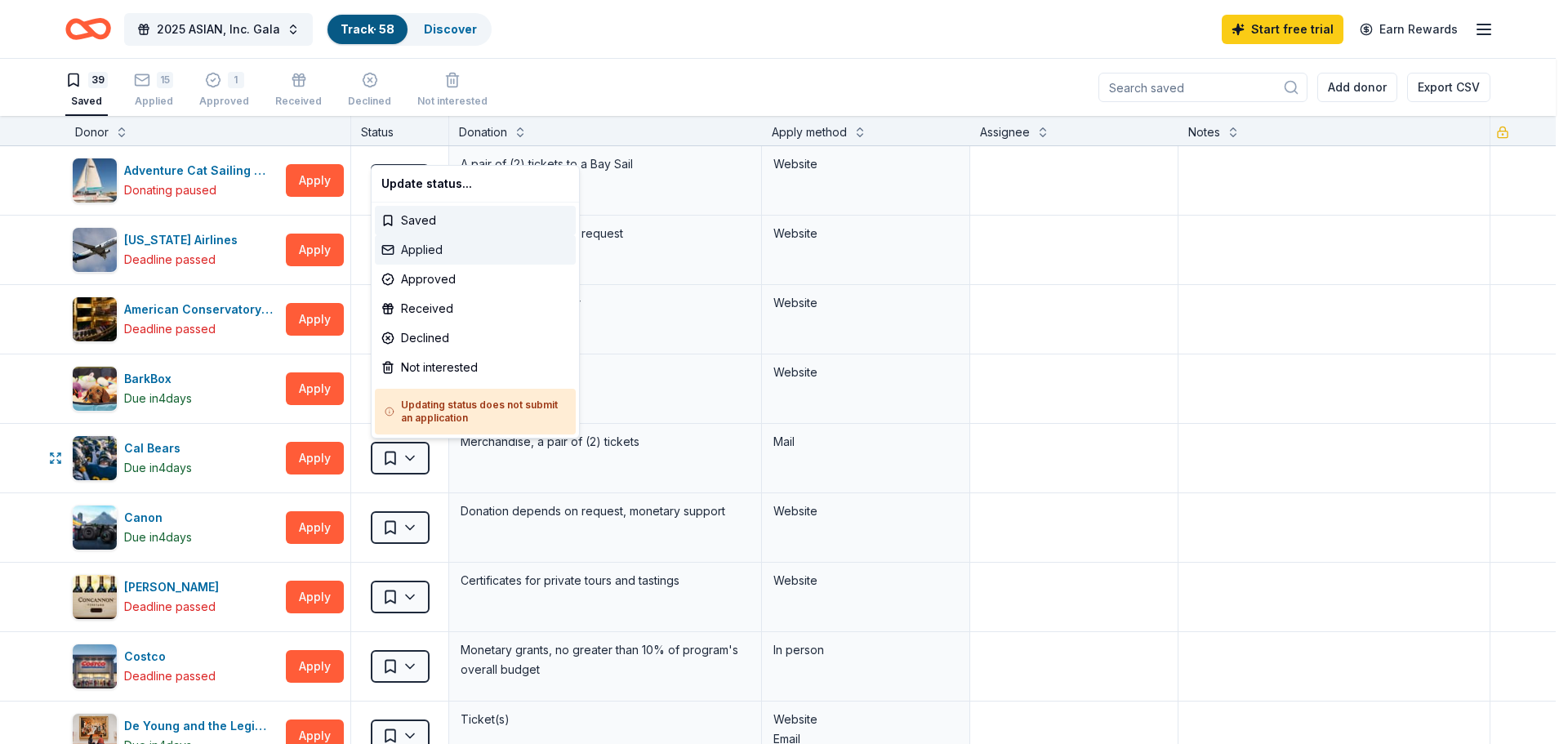
click at [417, 255] on div "Applied" at bounding box center [475, 250] width 201 height 30
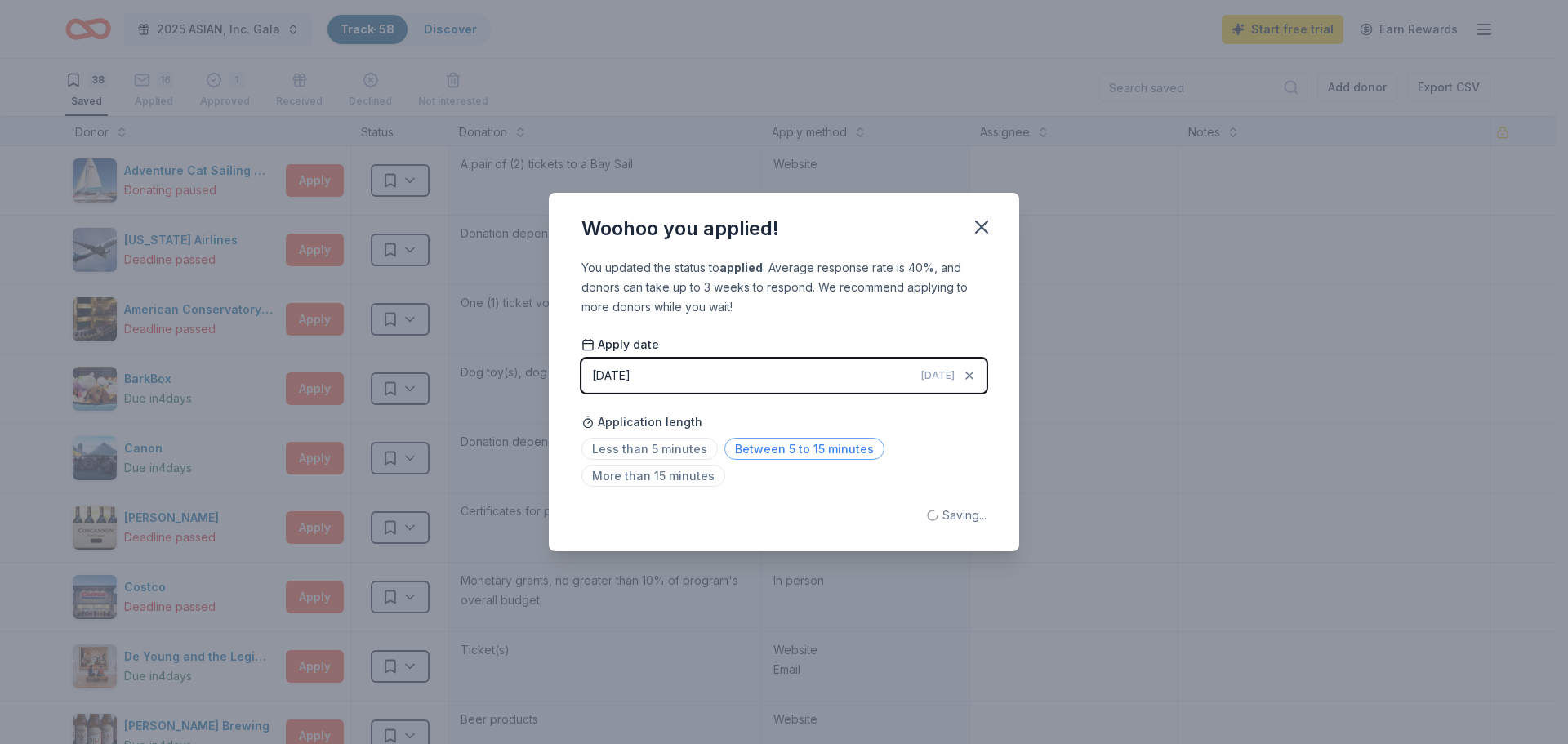
click at [745, 438] on span "Between 5 to 15 minutes" at bounding box center [804, 449] width 160 height 22
click at [983, 234] on icon "button" at bounding box center [982, 227] width 23 height 23
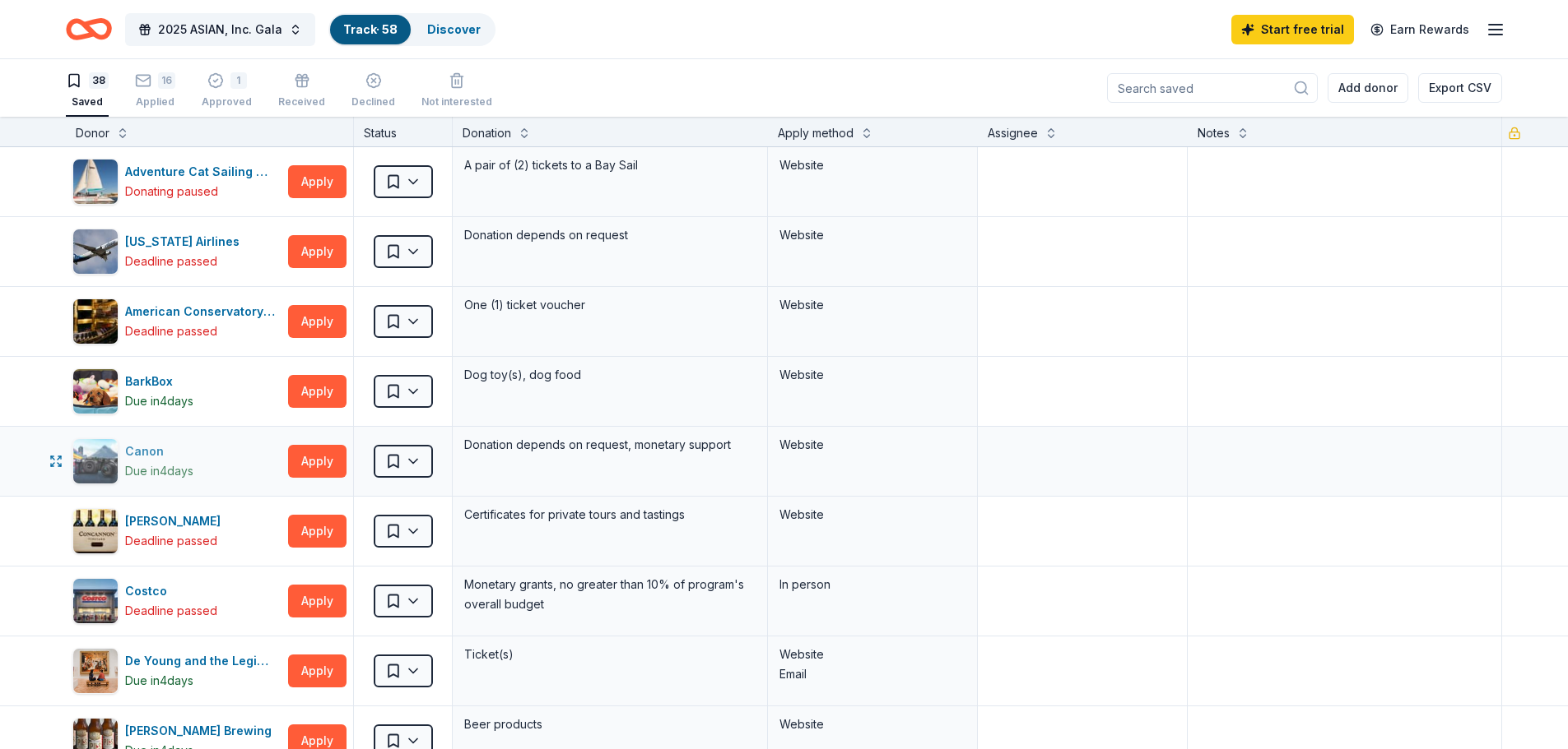
click at [165, 455] on div "Canon" at bounding box center [159, 451] width 68 height 20
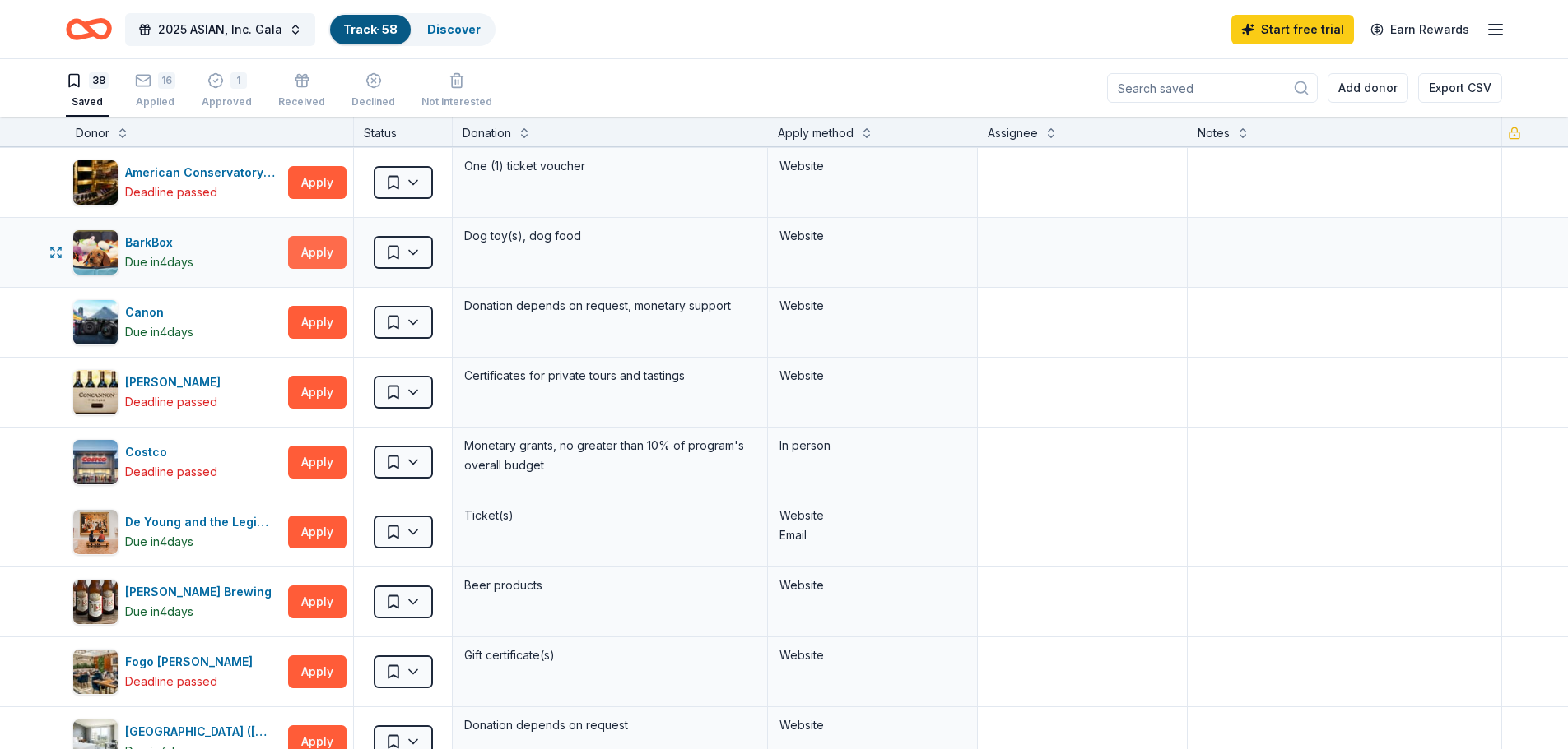
scroll to position [165, 0]
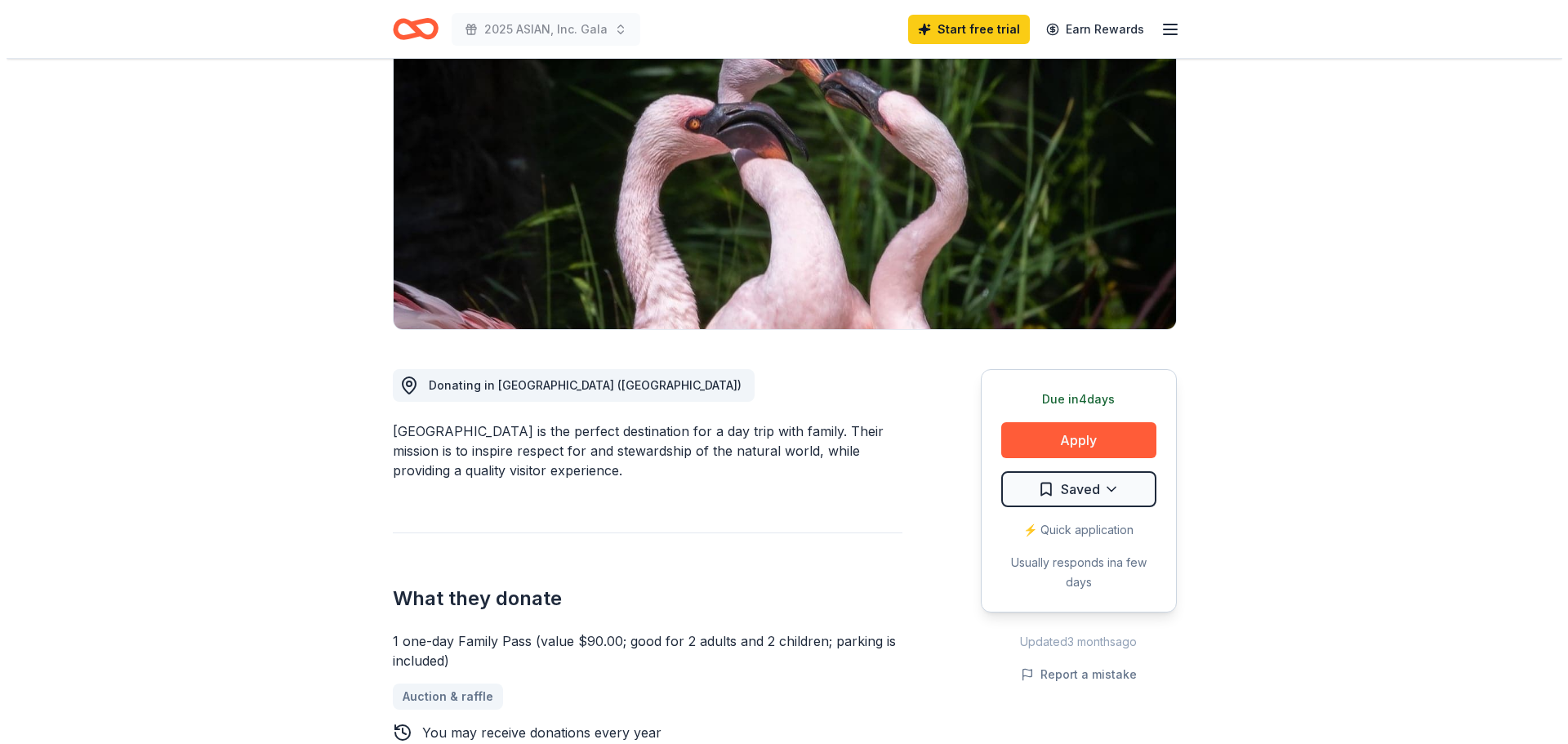
scroll to position [246, 0]
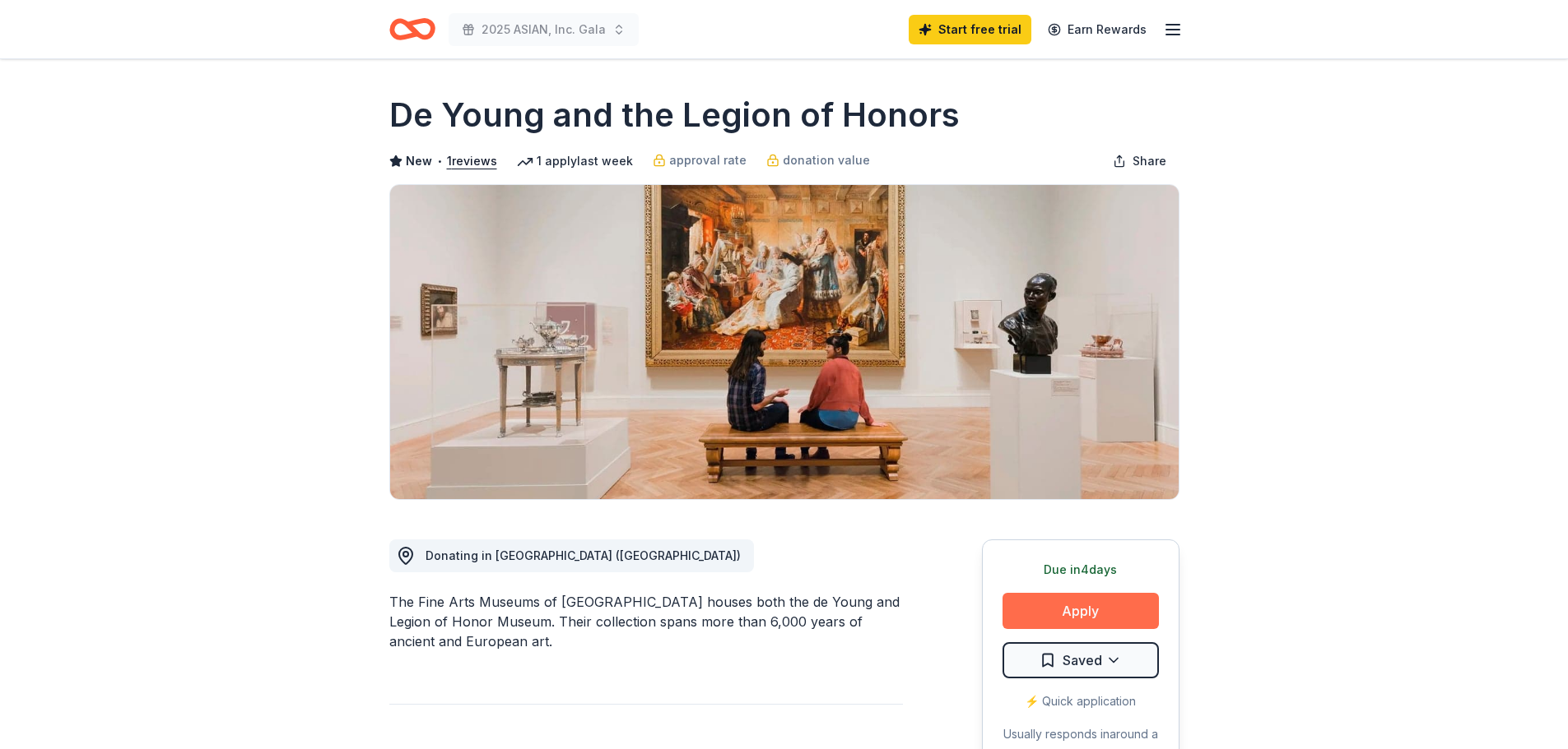
click at [1063, 609] on button "Apply" at bounding box center [1080, 610] width 156 height 37
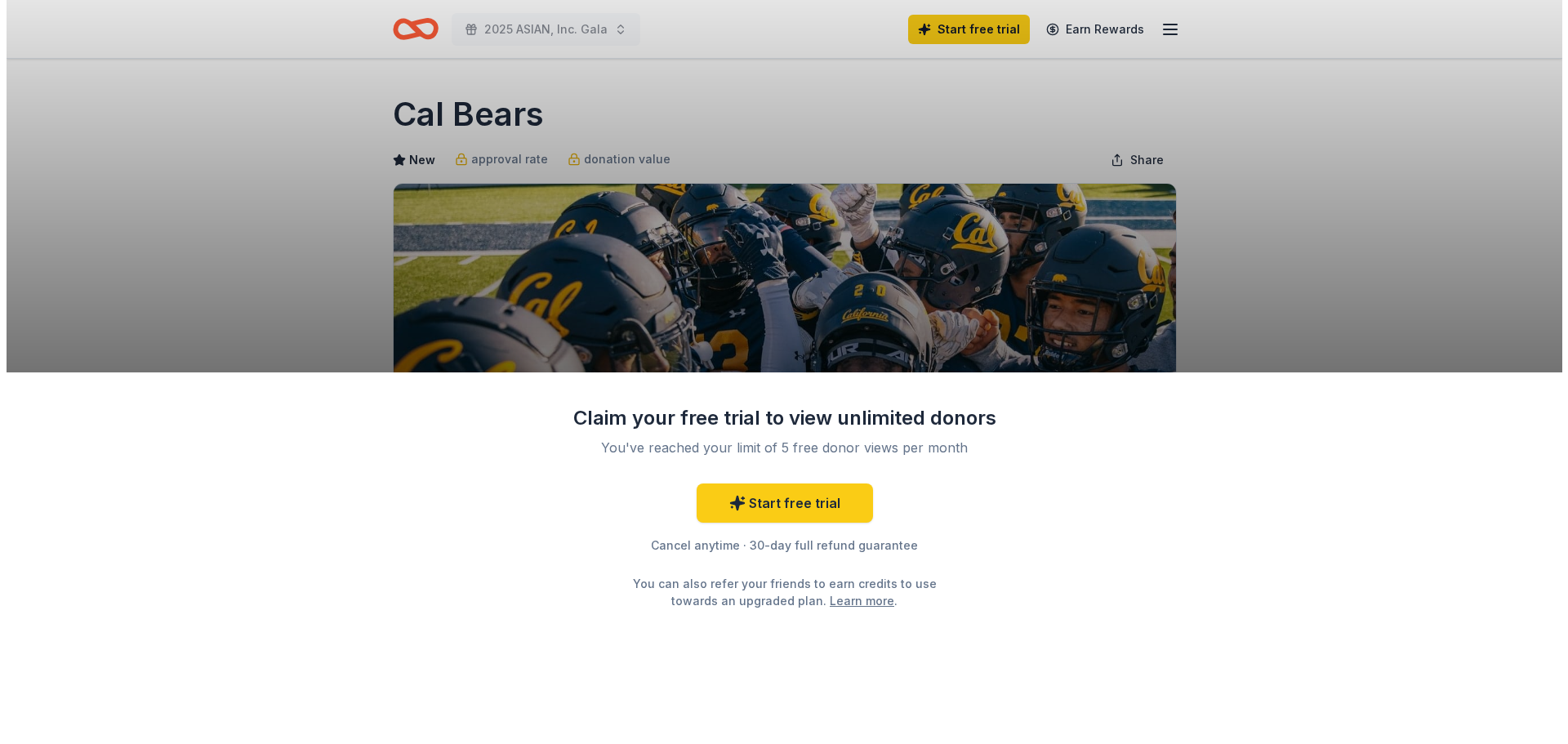
scroll to position [82, 0]
